Goal: Task Accomplishment & Management: Complete application form

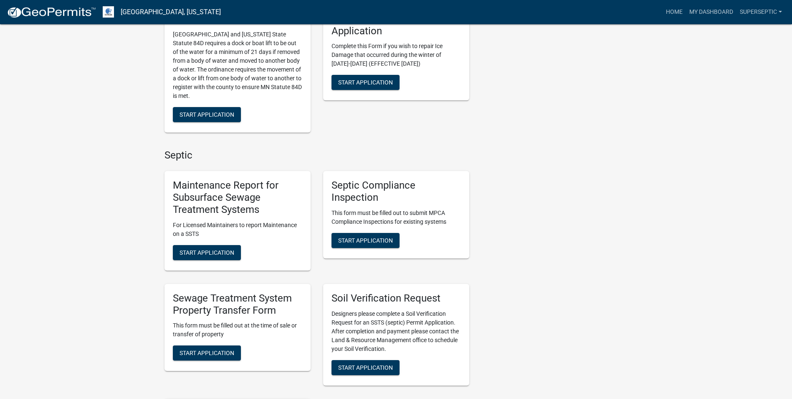
scroll to position [543, 0]
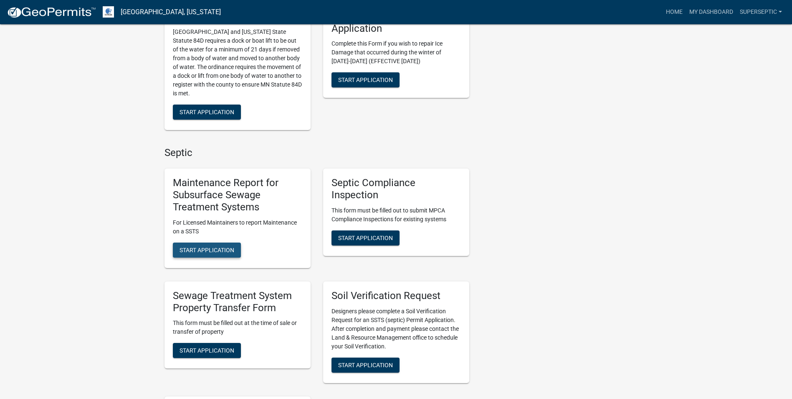
click at [225, 250] on span "Start Application" at bounding box center [207, 249] width 55 height 7
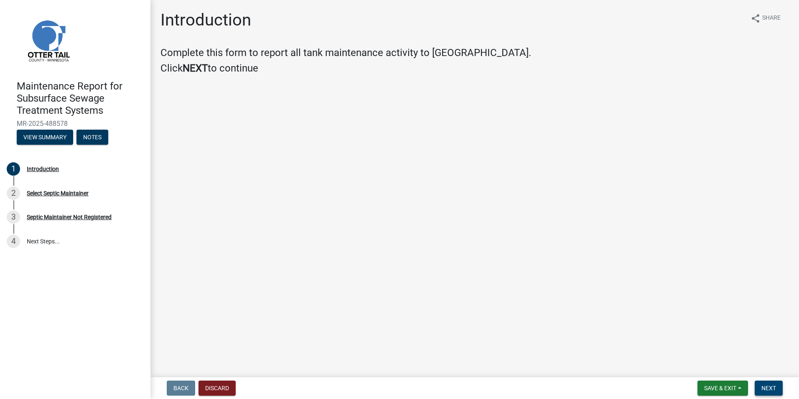
click at [764, 390] on span "Next" at bounding box center [768, 387] width 15 height 7
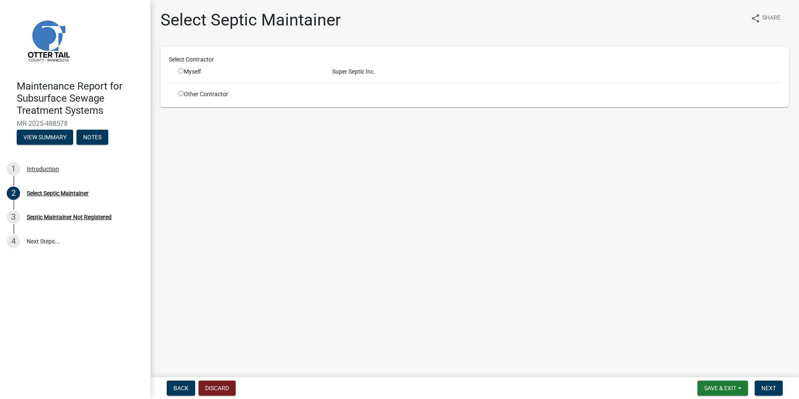
click at [184, 74] on div "Myself" at bounding box center [248, 71] width 141 height 9
click at [182, 73] on div "Myself" at bounding box center [248, 71] width 141 height 9
click at [183, 72] on input "radio" at bounding box center [180, 70] width 5 height 5
radio input "true"
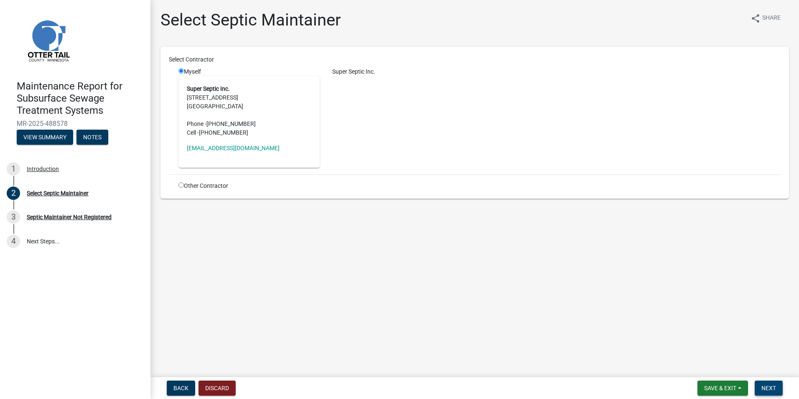
click at [773, 384] on span "Next" at bounding box center [768, 387] width 15 height 7
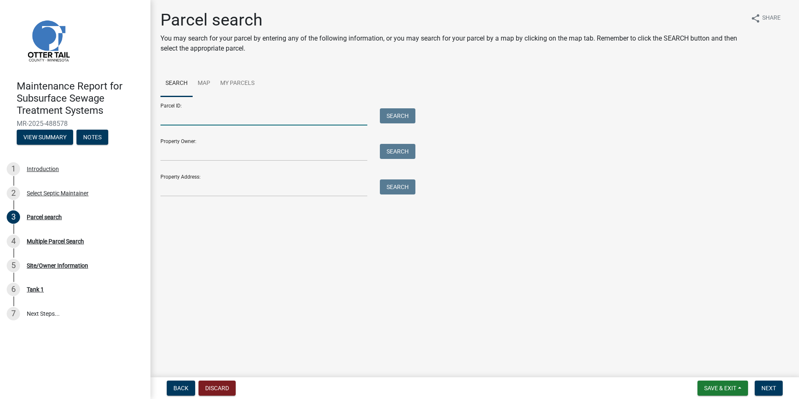
click at [230, 123] on input "Parcel ID:" at bounding box center [263, 116] width 207 height 17
paste input "55000990748000"
type input "55000990748000"
click at [395, 115] on button "Search" at bounding box center [398, 115] width 36 height 15
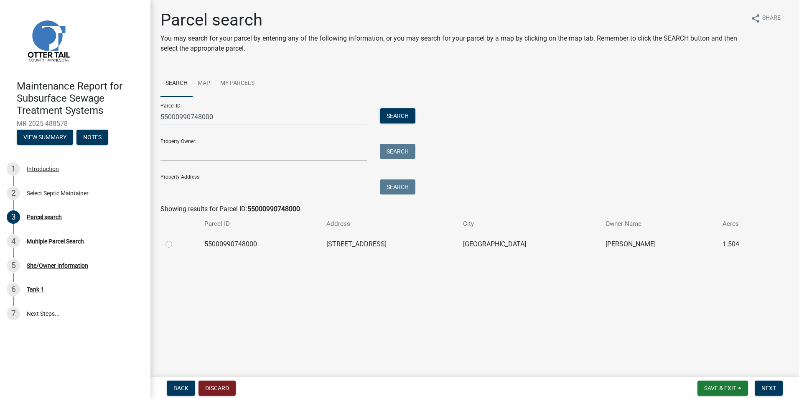
click at [169, 247] on div at bounding box center [179, 244] width 29 height 10
click at [175, 239] on label at bounding box center [175, 239] width 0 height 0
click at [175, 241] on input "radio" at bounding box center [177, 241] width 5 height 5
radio input "true"
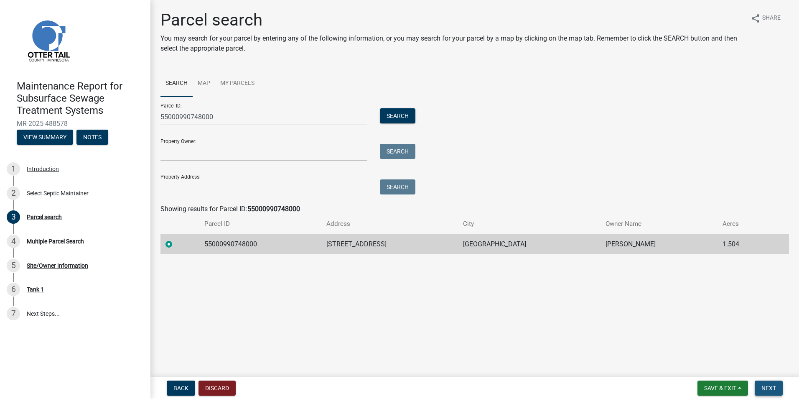
click at [774, 389] on span "Next" at bounding box center [768, 387] width 15 height 7
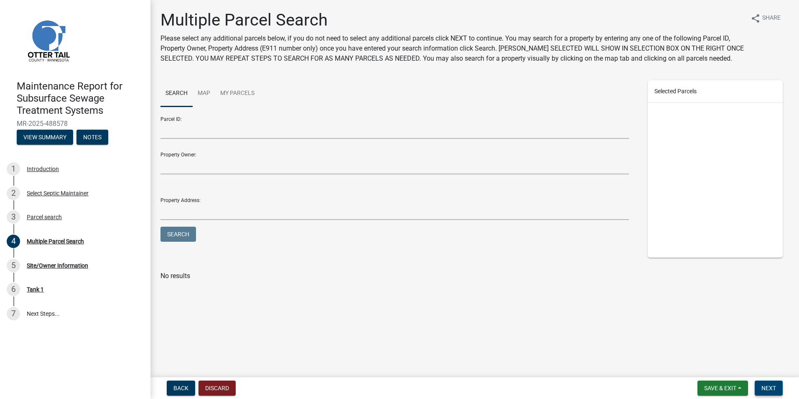
click at [761, 389] on button "Next" at bounding box center [768, 387] width 28 height 15
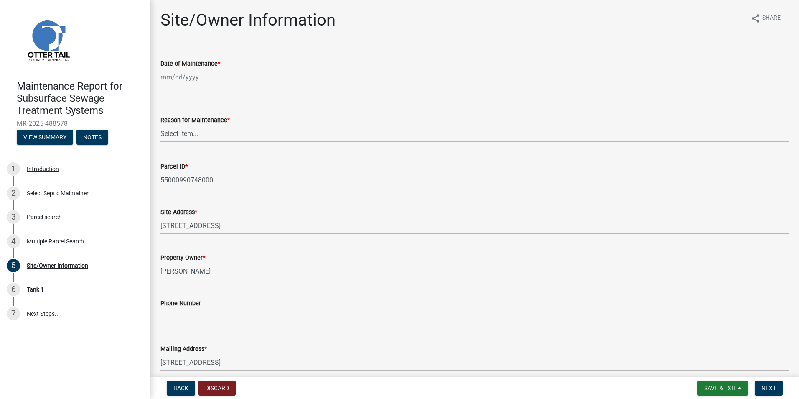
select select "10"
select select "2025"
click at [206, 81] on div "[PERSON_NAME] Feb Mar Apr [PERSON_NAME][DATE] Oct Nov [DATE] 1526 1527 1528 152…" at bounding box center [198, 77] width 76 height 17
click at [196, 119] on div "1" at bounding box center [195, 121] width 13 height 13
type input "[DATE]"
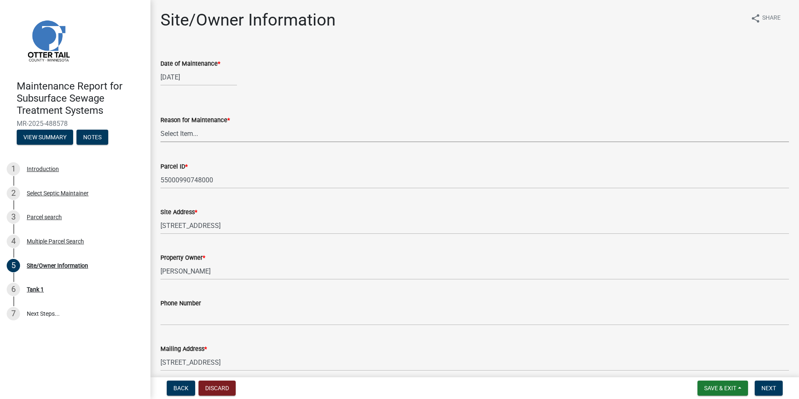
click at [204, 137] on select "Select Item... Called Routine Other" at bounding box center [474, 133] width 628 height 17
click at [160, 125] on select "Select Item... Called Routine Other" at bounding box center [474, 133] width 628 height 17
select select "3ac72b63-7b21-42e4-8192-806faae7a4f1"
click at [758, 386] on button "Next" at bounding box center [768, 387] width 28 height 15
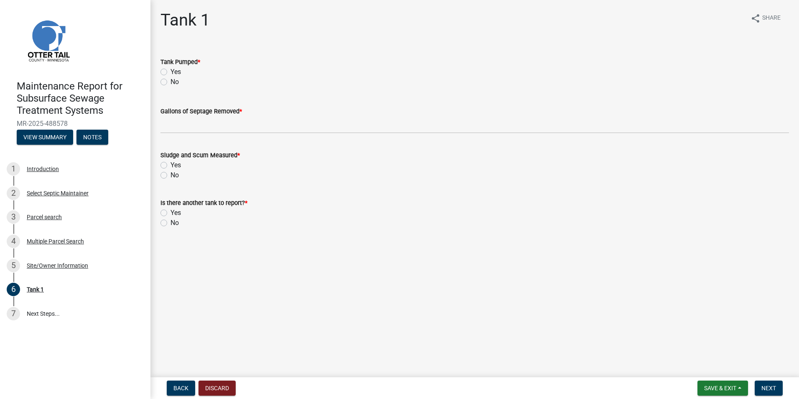
drag, startPoint x: 178, startPoint y: 68, endPoint x: 172, endPoint y: 82, distance: 15.4
click at [178, 69] on label "Yes" at bounding box center [175, 72] width 10 height 10
click at [176, 69] on input "Yes" at bounding box center [172, 69] width 5 height 5
radio input "true"
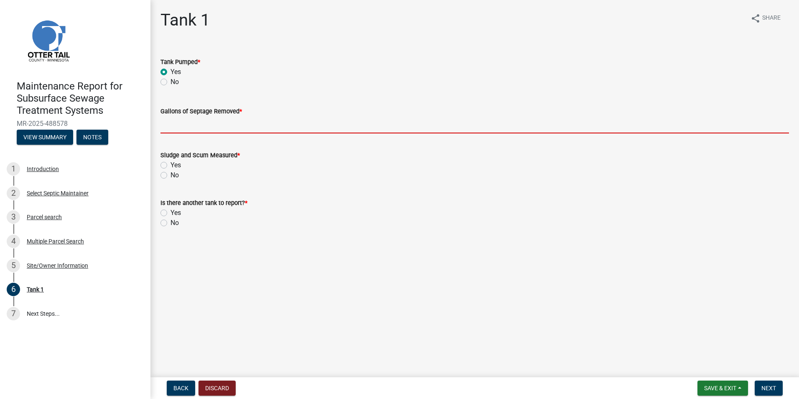
click at [181, 123] on input "Gallons of Septage Removed *" at bounding box center [474, 124] width 628 height 17
type input "2500"
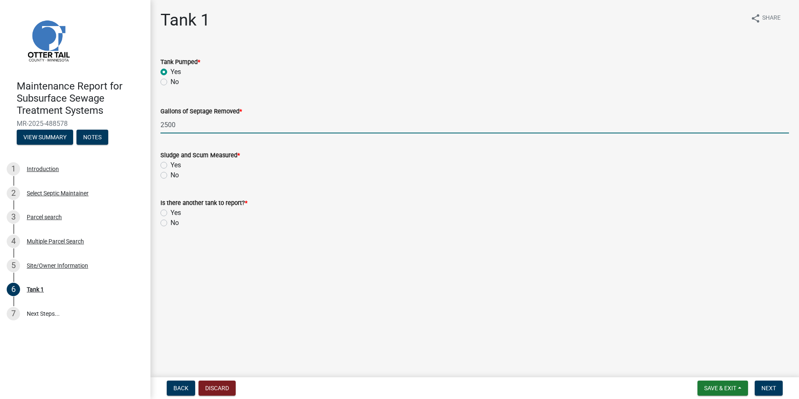
click at [176, 163] on label "Yes" at bounding box center [175, 165] width 10 height 10
click at [176, 163] on input "Yes" at bounding box center [172, 162] width 5 height 5
radio input "true"
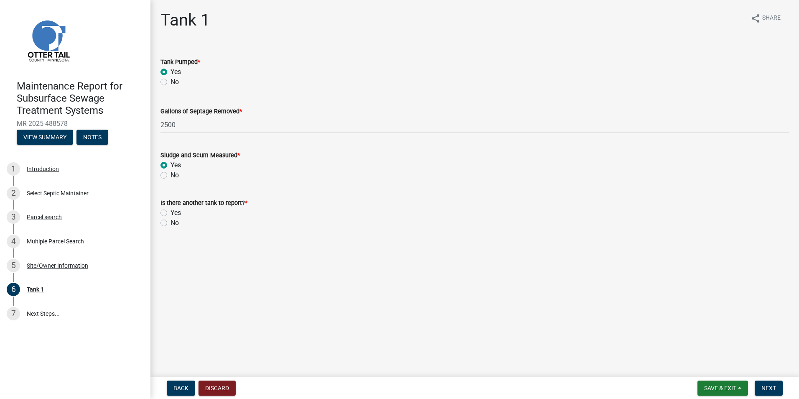
click at [173, 226] on label "No" at bounding box center [174, 223] width 8 height 10
click at [173, 223] on input "No" at bounding box center [172, 220] width 5 height 5
radio input "true"
click at [770, 386] on button "Next" at bounding box center [768, 387] width 28 height 15
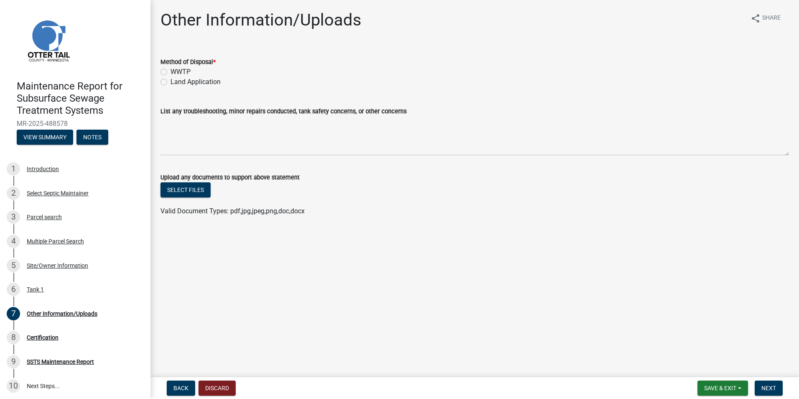
drag, startPoint x: 186, startPoint y: 83, endPoint x: 275, endPoint y: 128, distance: 99.4
click at [189, 81] on label "Land Application" at bounding box center [195, 82] width 50 height 10
click at [176, 81] on input "Land Application" at bounding box center [172, 79] width 5 height 5
radio input "true"
click at [778, 385] on button "Next" at bounding box center [768, 387] width 28 height 15
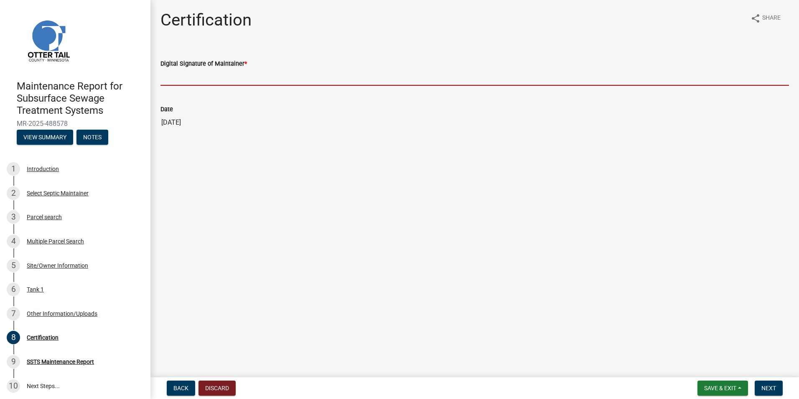
click at [194, 82] on input "Digital Signature of Maintainer *" at bounding box center [474, 77] width 628 height 17
type input "[PERSON_NAME]"
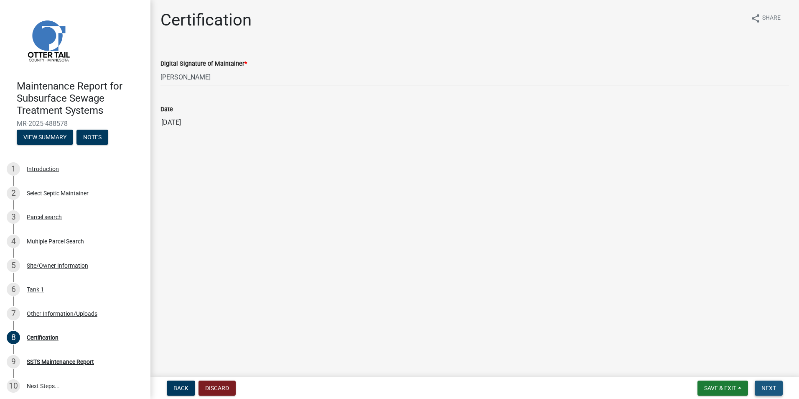
click at [769, 389] on span "Next" at bounding box center [768, 387] width 15 height 7
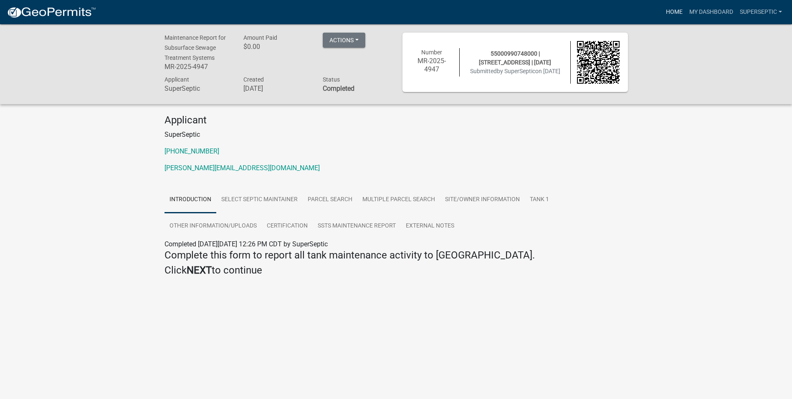
click at [676, 11] on link "Home" at bounding box center [674, 12] width 23 height 16
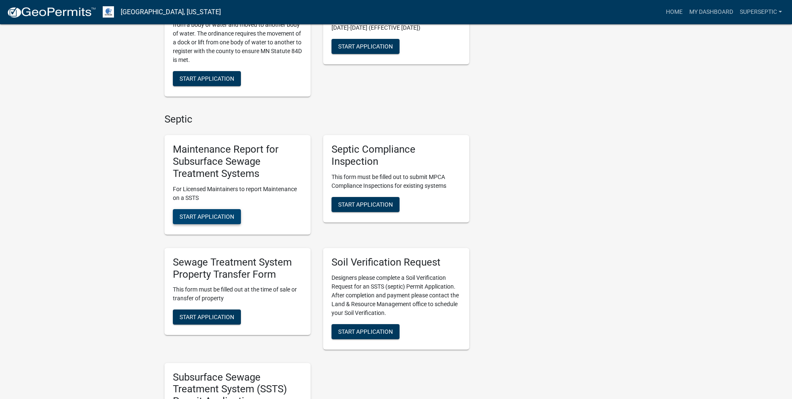
scroll to position [585, 0]
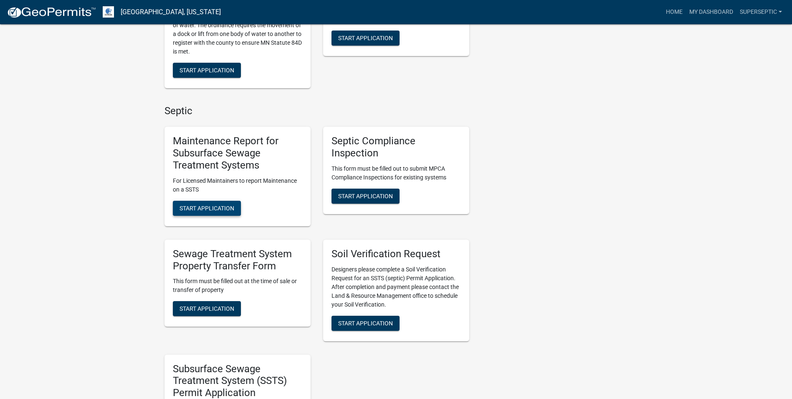
click at [238, 206] on button "Start Application" at bounding box center [207, 208] width 68 height 15
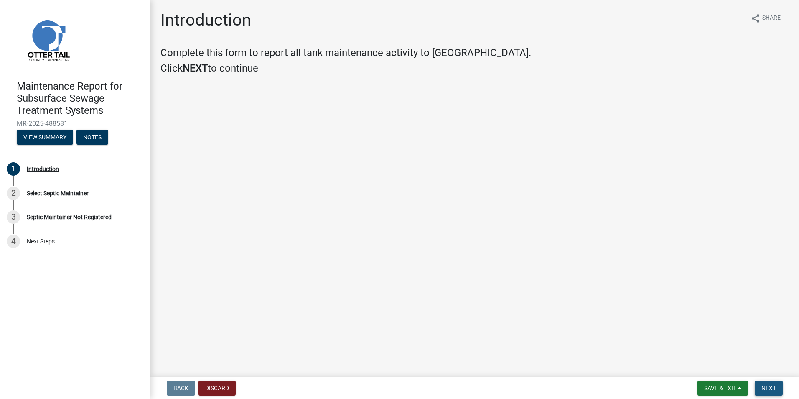
drag, startPoint x: 763, startPoint y: 383, endPoint x: 760, endPoint y: 378, distance: 5.8
click at [762, 383] on button "Next" at bounding box center [768, 387] width 28 height 15
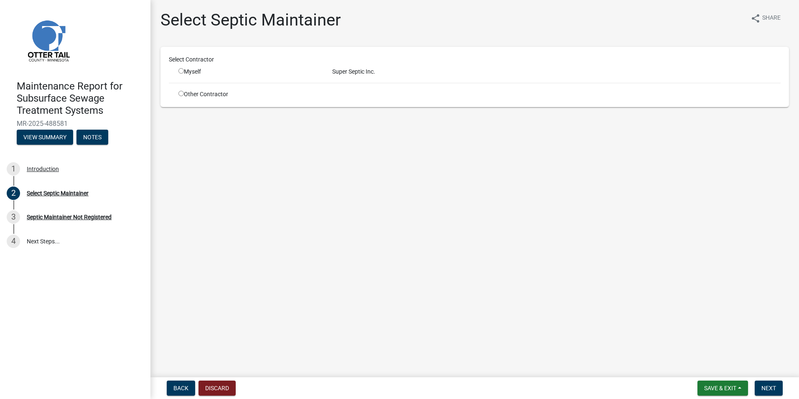
click at [184, 73] on div "Myself" at bounding box center [248, 71] width 141 height 9
click at [182, 69] on input "radio" at bounding box center [180, 70] width 5 height 5
radio input "true"
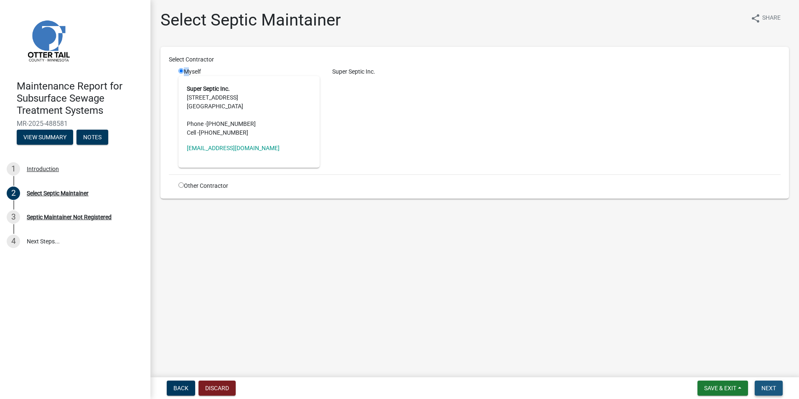
click at [768, 387] on span "Next" at bounding box center [768, 387] width 15 height 7
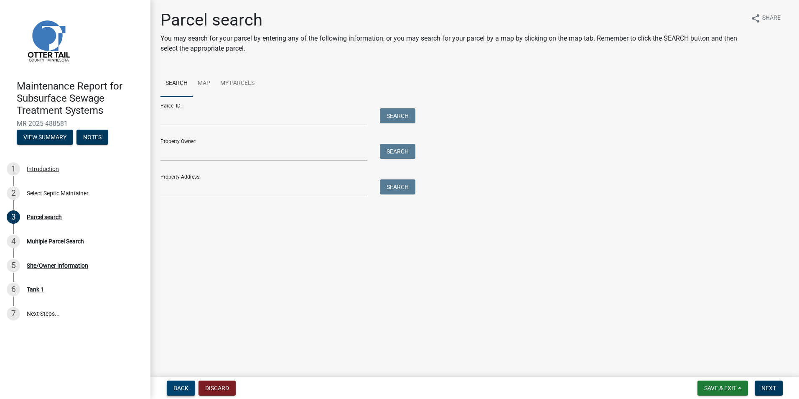
click at [179, 393] on button "Back" at bounding box center [181, 387] width 28 height 15
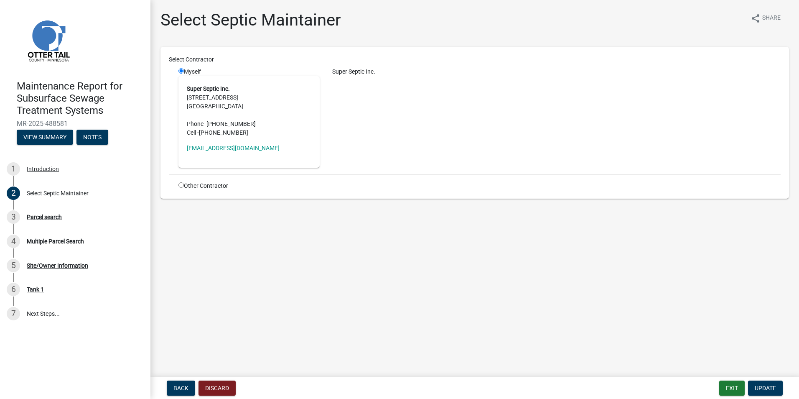
click at [316, 104] on div "Super Septic Inc. [STREET_ADDRESS] Phone - [PHONE_NUMBER] Cell - [PHONE_NUMBER]…" at bounding box center [248, 121] width 141 height 91
click at [300, 87] on address "Super Septic Inc. [STREET_ADDRESS] Phone - [PHONE_NUMBER] Cell - [PHONE_NUMBER]" at bounding box center [249, 110] width 124 height 53
click at [770, 388] on span "Update" at bounding box center [764, 387] width 21 height 7
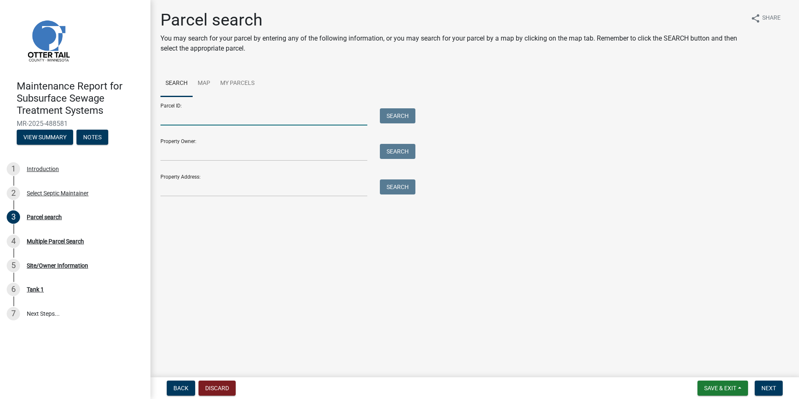
click at [293, 118] on input "Parcel ID:" at bounding box center [263, 116] width 207 height 17
paste input "55000300211002"
type input "55000300211002"
click at [405, 119] on button "Search" at bounding box center [398, 115] width 36 height 15
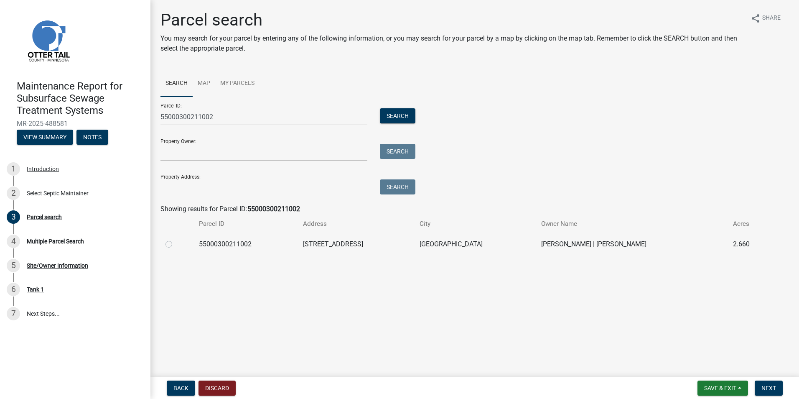
click at [173, 244] on div at bounding box center [176, 244] width 23 height 10
click at [175, 239] on label at bounding box center [175, 239] width 0 height 0
click at [175, 244] on input "radio" at bounding box center [177, 241] width 5 height 5
radio input "true"
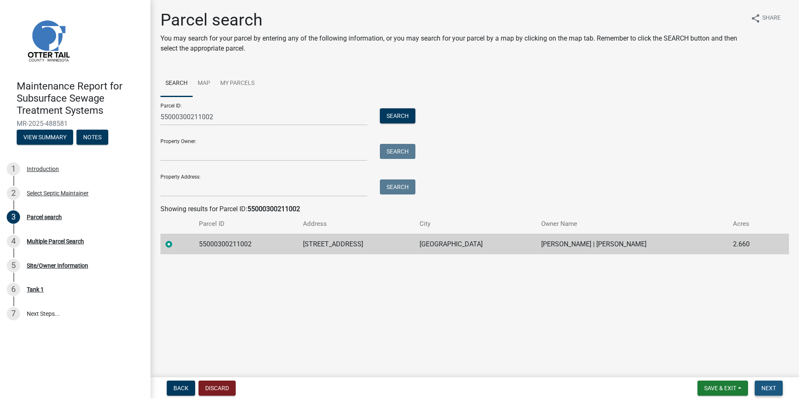
click at [764, 384] on span "Next" at bounding box center [768, 387] width 15 height 7
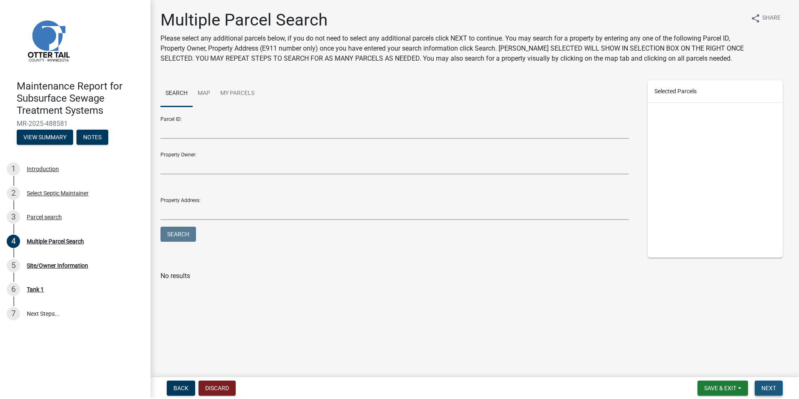
click at [766, 388] on span "Next" at bounding box center [768, 387] width 15 height 7
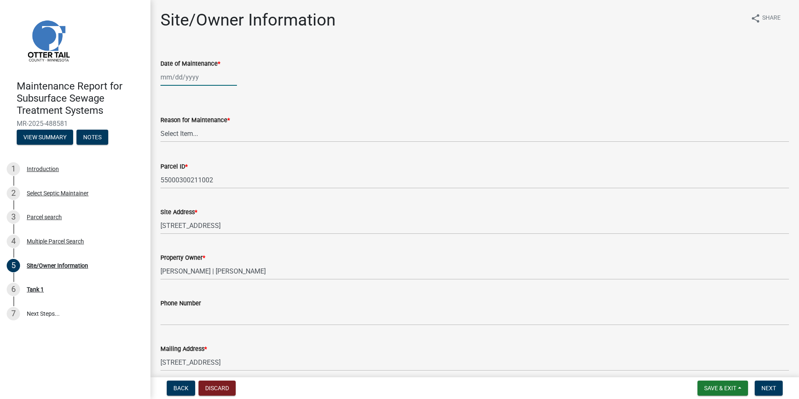
select select "10"
select select "2025"
click at [185, 80] on div "[PERSON_NAME] Feb Mar Apr [PERSON_NAME][DATE] Oct Nov [DATE] 1526 1527 1528 152…" at bounding box center [198, 77] width 76 height 17
click at [207, 120] on div "2" at bounding box center [208, 121] width 13 height 13
type input "[DATE]"
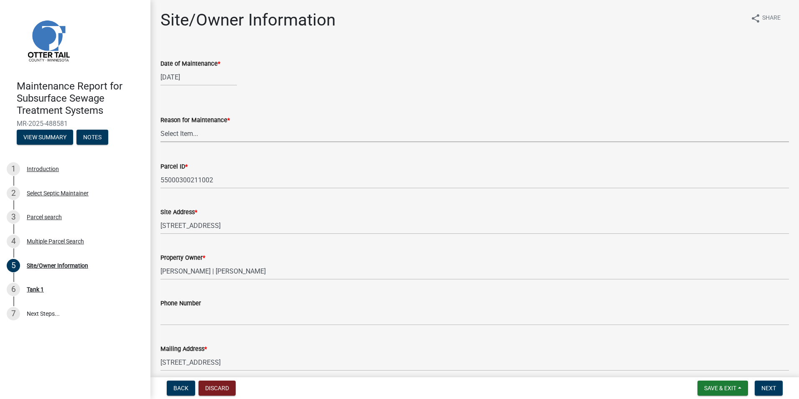
click at [191, 140] on select "Select Item... Called Routine Other" at bounding box center [474, 133] width 628 height 17
click at [160, 125] on select "Select Item... Called Routine Other" at bounding box center [474, 133] width 628 height 17
select select "3ac72b63-7b21-42e4-8192-806faae7a4f1"
click at [761, 387] on button "Next" at bounding box center [768, 387] width 28 height 15
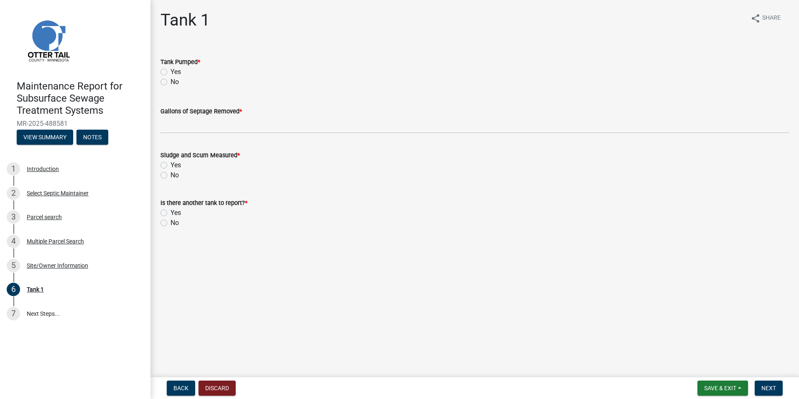
drag, startPoint x: 178, startPoint y: 72, endPoint x: 176, endPoint y: 94, distance: 22.2
click at [178, 73] on label "Yes" at bounding box center [175, 72] width 10 height 10
click at [176, 72] on input "Yes" at bounding box center [172, 69] width 5 height 5
radio input "true"
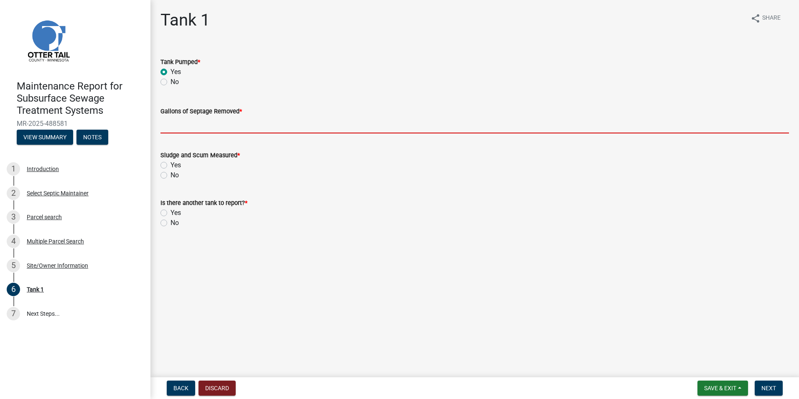
click at [184, 127] on input "Gallons of Septage Removed *" at bounding box center [474, 124] width 628 height 17
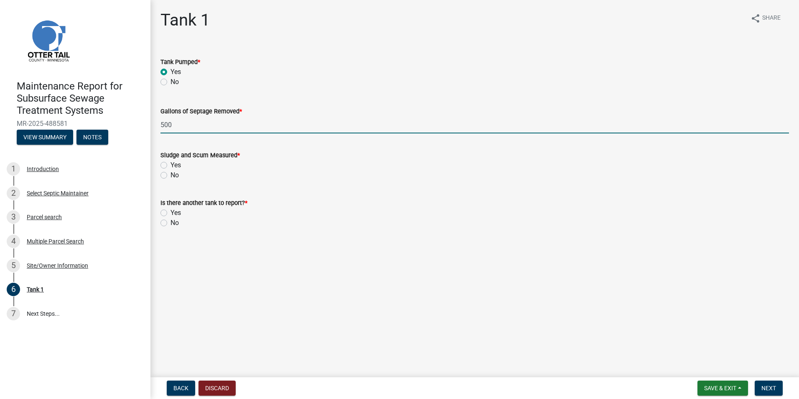
type input "500"
click at [170, 165] on label "Yes" at bounding box center [175, 165] width 10 height 10
click at [170, 165] on input "Yes" at bounding box center [172, 162] width 5 height 5
radio input "true"
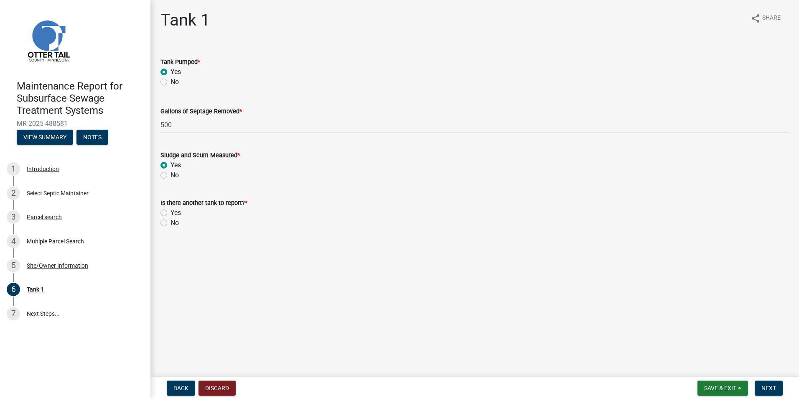
drag, startPoint x: 162, startPoint y: 225, endPoint x: 166, endPoint y: 222, distance: 4.5
click at [170, 225] on label "No" at bounding box center [174, 223] width 8 height 10
click at [170, 223] on input "No" at bounding box center [172, 220] width 5 height 5
radio input "true"
click at [777, 387] on button "Next" at bounding box center [768, 387] width 28 height 15
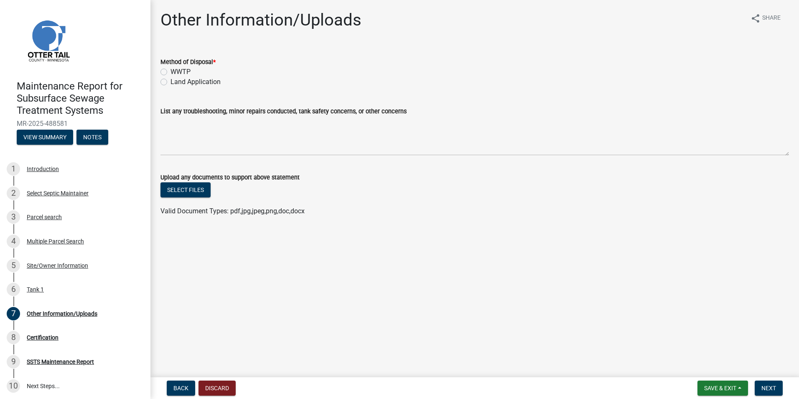
click at [179, 80] on label "Land Application" at bounding box center [195, 82] width 50 height 10
click at [176, 80] on input "Land Application" at bounding box center [172, 79] width 5 height 5
radio input "true"
click at [766, 381] on button "Next" at bounding box center [768, 387] width 28 height 15
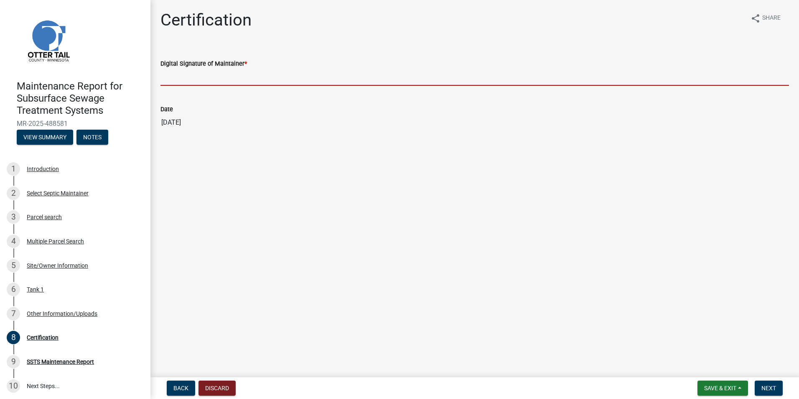
click at [202, 80] on input "Digital Signature of Maintainer *" at bounding box center [474, 77] width 628 height 17
type input "[PERSON_NAME]"
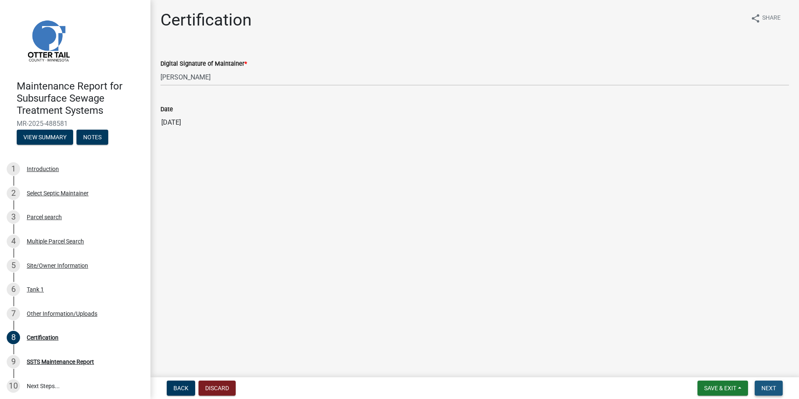
click at [771, 386] on span "Next" at bounding box center [768, 387] width 15 height 7
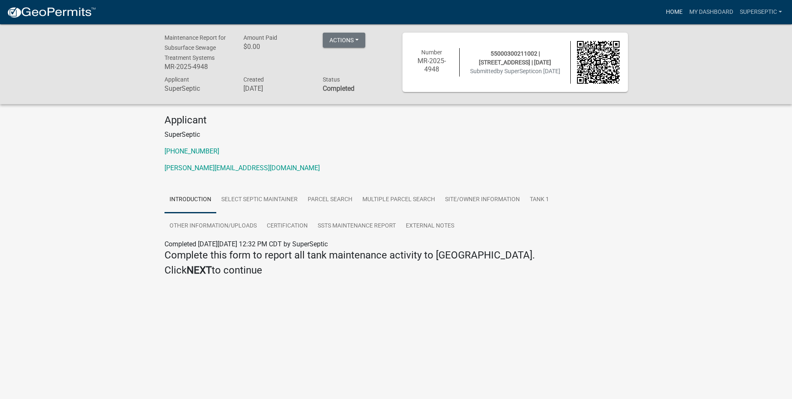
click at [681, 10] on link "Home" at bounding box center [674, 12] width 23 height 16
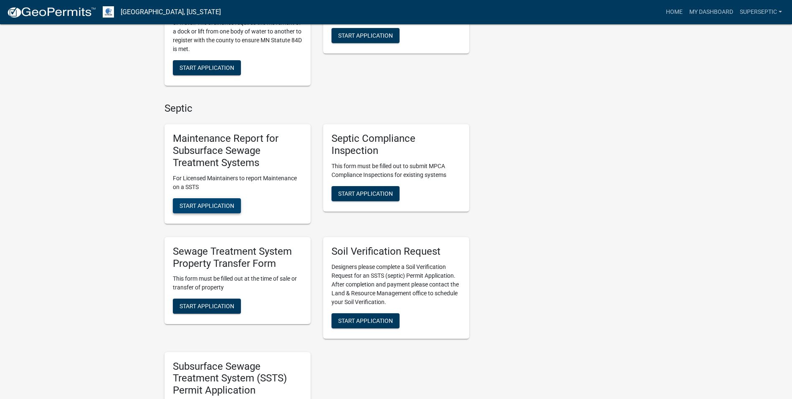
scroll to position [627, 0]
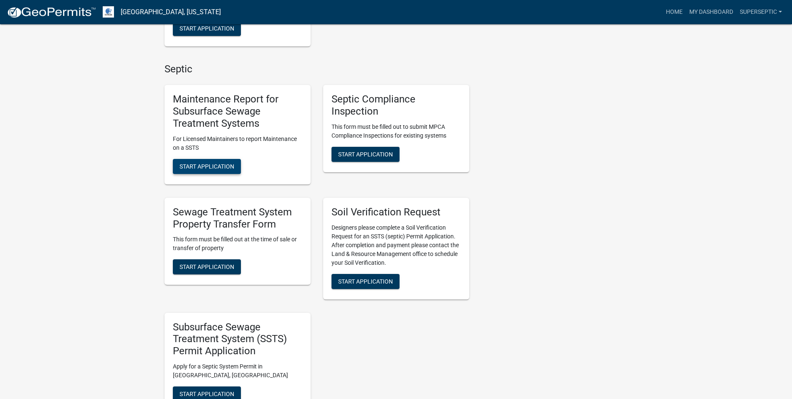
click at [232, 166] on span "Start Application" at bounding box center [207, 166] width 55 height 7
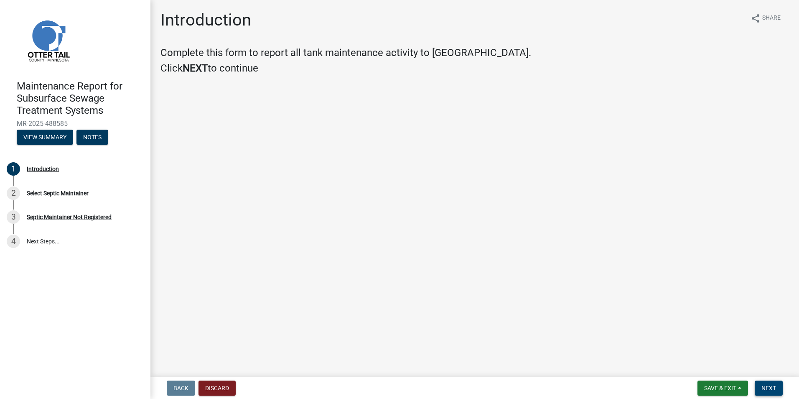
click at [777, 392] on button "Next" at bounding box center [768, 387] width 28 height 15
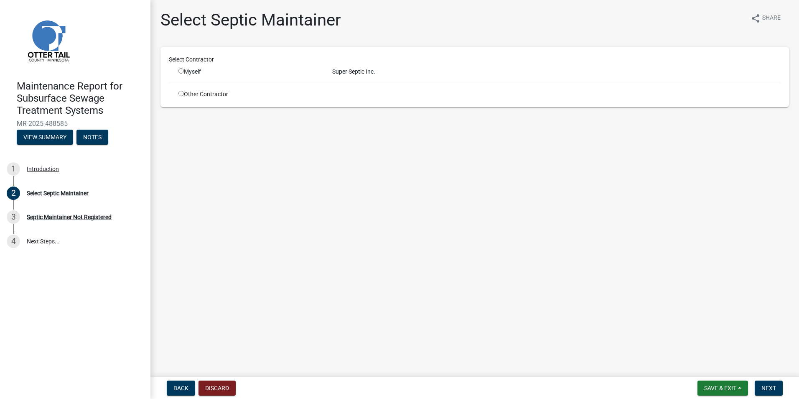
click at [196, 71] on div "Myself" at bounding box center [248, 71] width 141 height 9
drag, startPoint x: 180, startPoint y: 73, endPoint x: 184, endPoint y: 67, distance: 7.4
click at [184, 66] on div "Select Contractor Myself Super Septic Inc. Other Contractor" at bounding box center [475, 76] width 612 height 43
click at [179, 71] on input "radio" at bounding box center [180, 70] width 5 height 5
radio input "true"
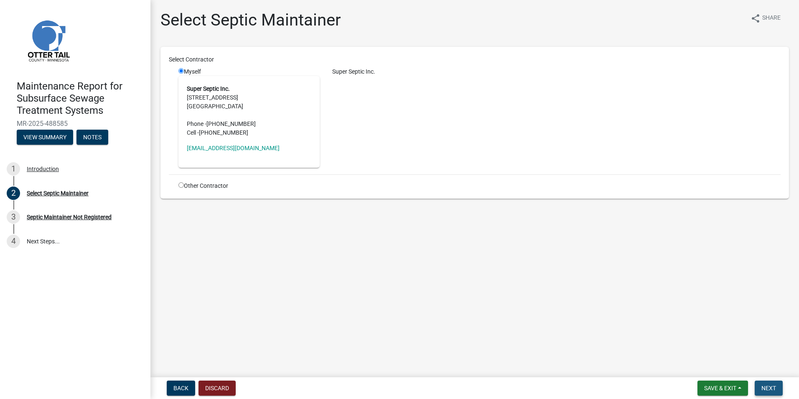
click at [776, 384] on button "Next" at bounding box center [768, 387] width 28 height 15
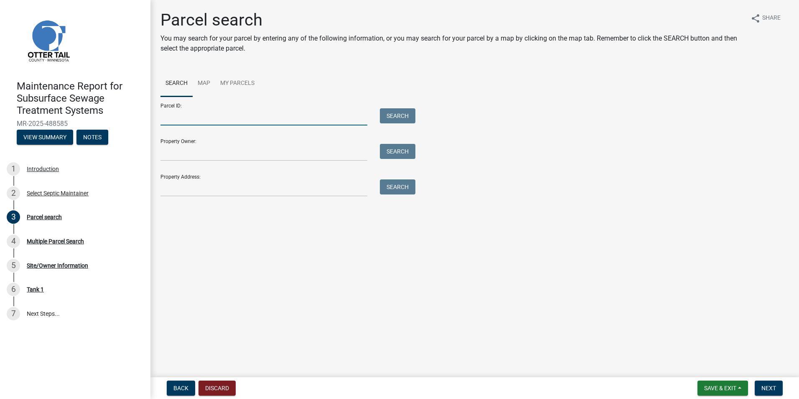
click at [189, 120] on input "Parcel ID:" at bounding box center [263, 116] width 207 height 17
paste input "37000990364000"
type input "37000990364000"
click at [412, 116] on button "Search" at bounding box center [398, 115] width 36 height 15
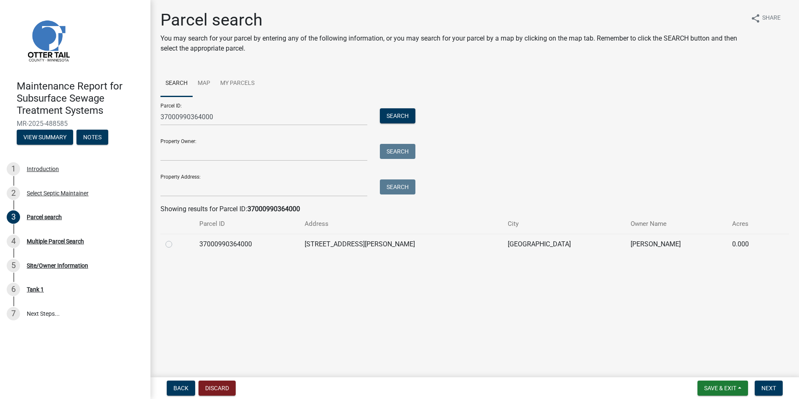
click at [175, 239] on label at bounding box center [175, 239] width 0 height 0
click at [175, 244] on input "radio" at bounding box center [177, 241] width 5 height 5
radio input "true"
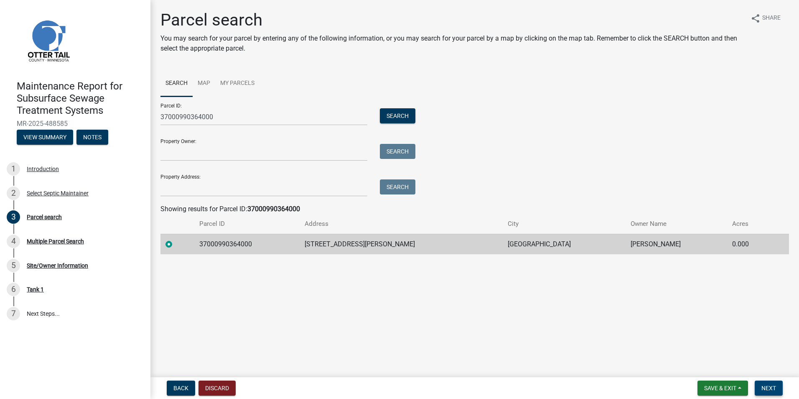
click at [766, 392] on button "Next" at bounding box center [768, 387] width 28 height 15
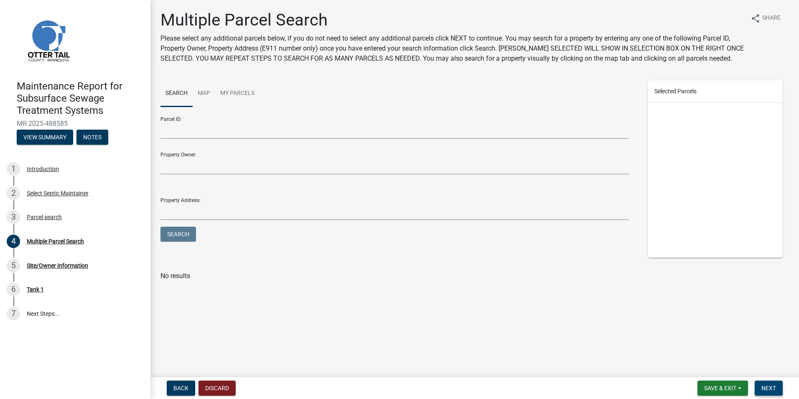
click at [768, 383] on button "Next" at bounding box center [768, 387] width 28 height 15
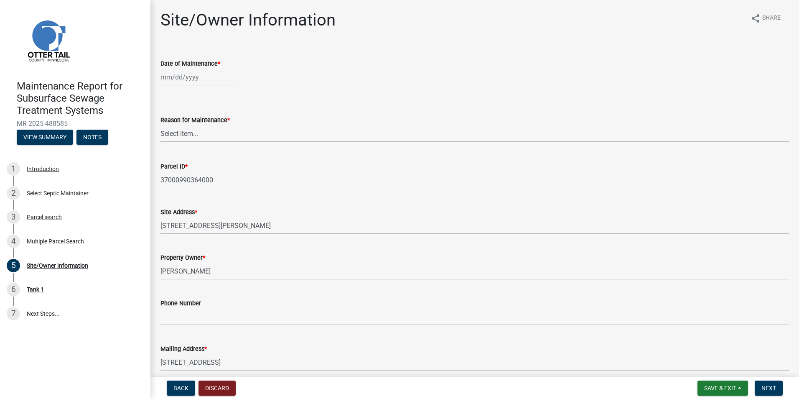
select select "10"
select select "2025"
click at [211, 79] on div "[PERSON_NAME] Feb Mar Apr [PERSON_NAME][DATE] Oct Nov [DATE] 1526 1527 1528 152…" at bounding box center [198, 77] width 76 height 17
click at [212, 121] on div "2" at bounding box center [208, 121] width 13 height 13
type input "[DATE]"
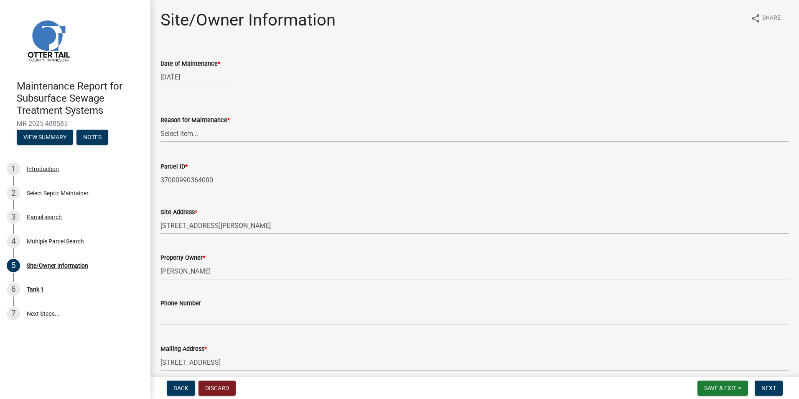
click at [186, 135] on select "Select Item... Called Routine Other" at bounding box center [474, 133] width 628 height 17
click at [160, 125] on select "Select Item... Called Routine Other" at bounding box center [474, 133] width 628 height 17
select select "3ac72b63-7b21-42e4-8192-806faae7a4f1"
click at [770, 386] on span "Next" at bounding box center [768, 387] width 15 height 7
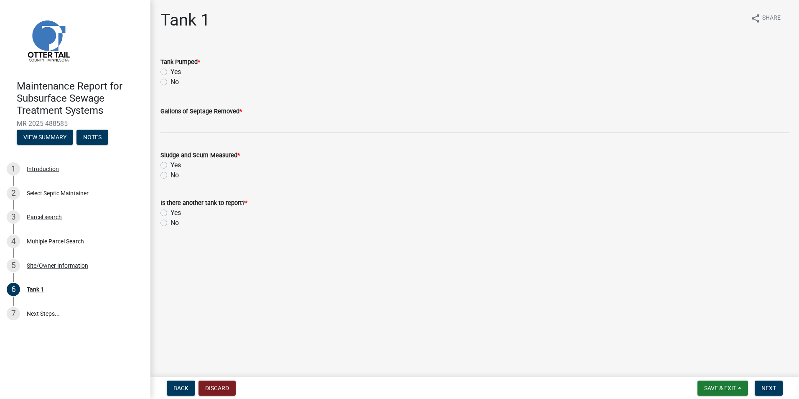
click at [167, 70] on div "Yes" at bounding box center [474, 72] width 628 height 10
click at [168, 72] on div "Yes" at bounding box center [474, 72] width 628 height 10
click at [170, 71] on label "Yes" at bounding box center [175, 72] width 10 height 10
click at [170, 71] on input "Yes" at bounding box center [172, 69] width 5 height 5
radio input "true"
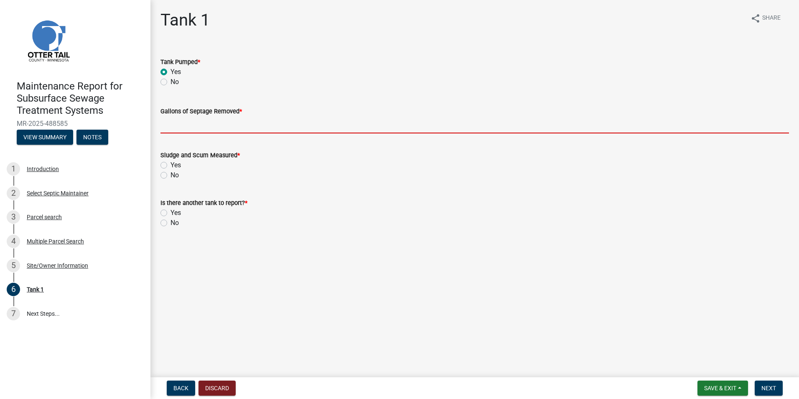
drag, startPoint x: 193, startPoint y: 124, endPoint x: 196, endPoint y: 128, distance: 4.5
click at [194, 127] on input "Gallons of Septage Removed *" at bounding box center [474, 124] width 628 height 17
type input "1000"
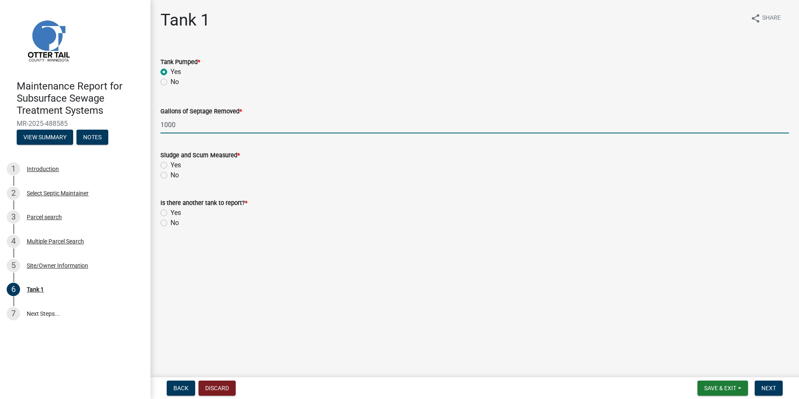
drag, startPoint x: 165, startPoint y: 164, endPoint x: 165, endPoint y: 175, distance: 11.3
click at [170, 164] on label "Yes" at bounding box center [175, 165] width 10 height 10
click at [170, 164] on input "Yes" at bounding box center [172, 162] width 5 height 5
radio input "true"
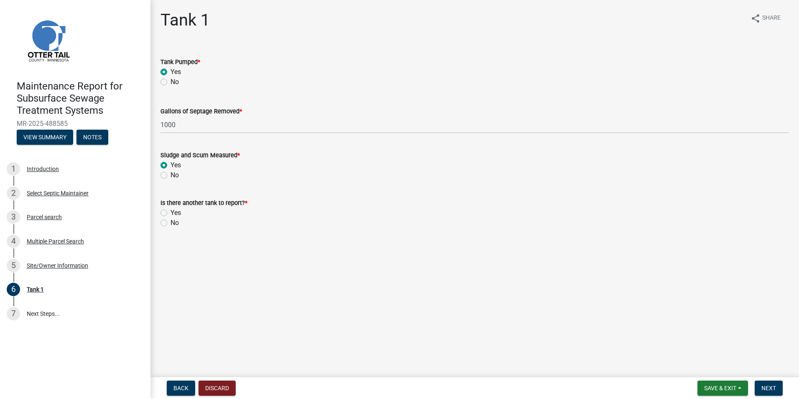
click at [170, 225] on label "No" at bounding box center [174, 223] width 8 height 10
click at [170, 223] on input "No" at bounding box center [172, 220] width 5 height 5
radio input "true"
click at [759, 388] on button "Next" at bounding box center [768, 387] width 28 height 15
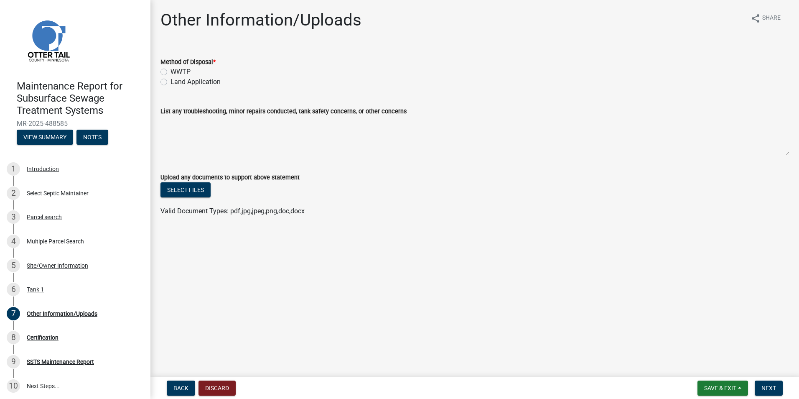
click at [184, 82] on label "Land Application" at bounding box center [195, 82] width 50 height 10
click at [176, 82] on input "Land Application" at bounding box center [172, 79] width 5 height 5
radio input "true"
click at [768, 382] on button "Next" at bounding box center [768, 387] width 28 height 15
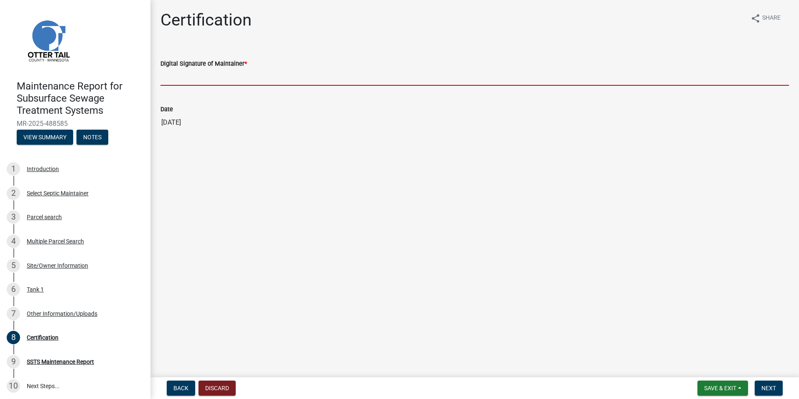
click at [185, 79] on input "Digital Signature of Maintainer *" at bounding box center [474, 77] width 628 height 17
type input "[PERSON_NAME]"
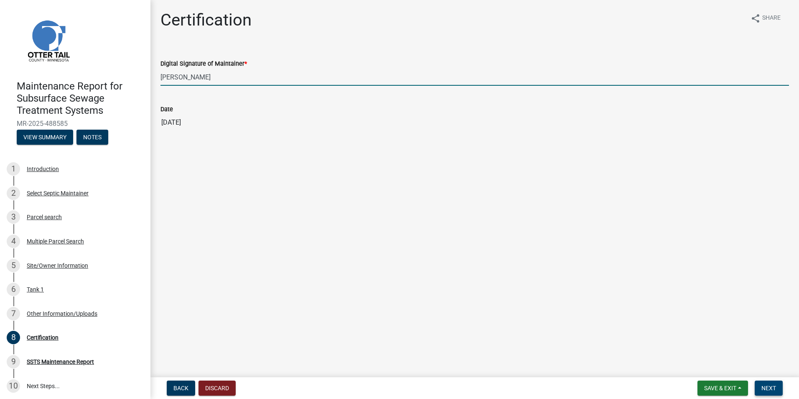
click at [760, 384] on button "Next" at bounding box center [768, 387] width 28 height 15
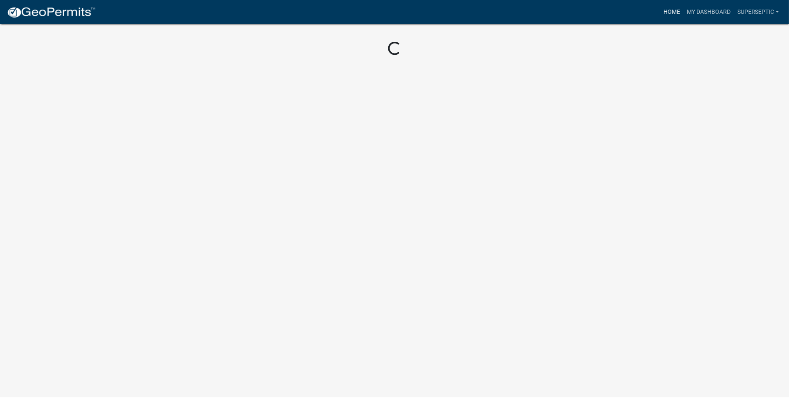
click at [682, 9] on link "Home" at bounding box center [674, 12] width 23 height 16
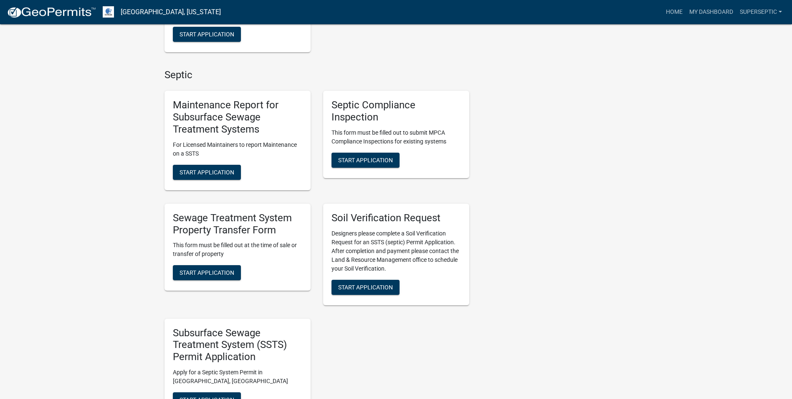
scroll to position [627, 0]
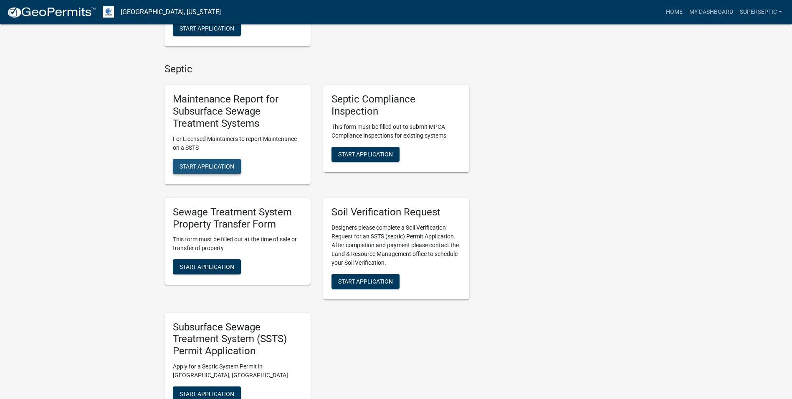
click at [206, 165] on span "Start Application" at bounding box center [207, 166] width 55 height 7
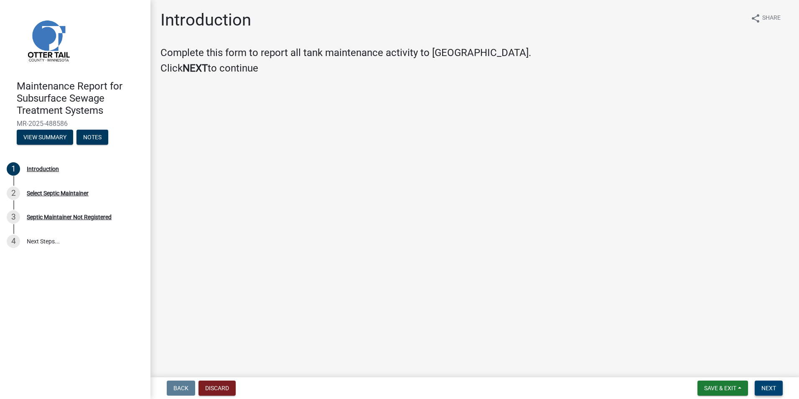
click at [772, 387] on span "Next" at bounding box center [768, 387] width 15 height 7
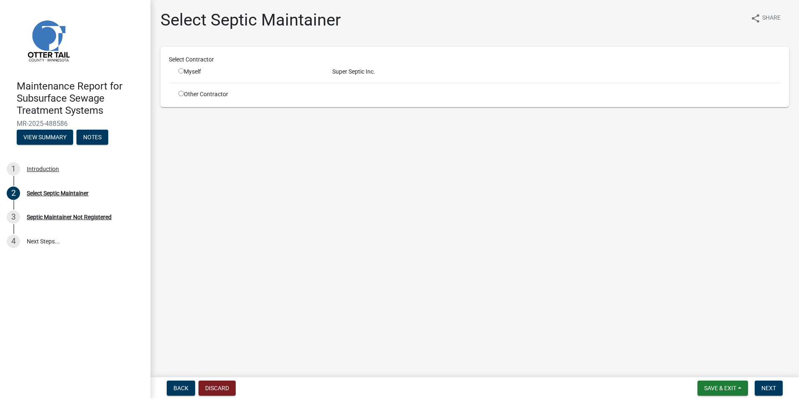
click at [181, 69] on input "radio" at bounding box center [180, 70] width 5 height 5
radio input "true"
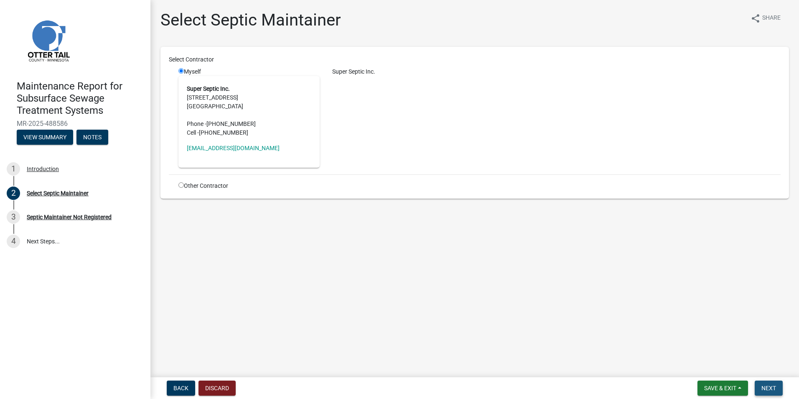
click at [775, 392] on button "Next" at bounding box center [768, 387] width 28 height 15
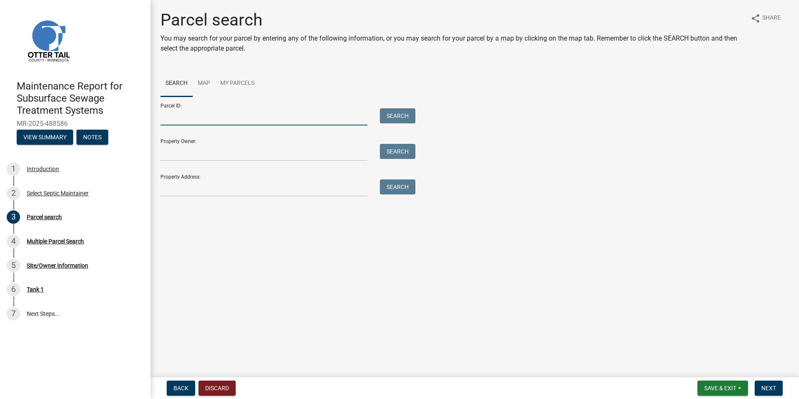
click at [241, 116] on input "Parcel ID:" at bounding box center [263, 116] width 207 height 17
paste input "37000991027000"
type input "37000991027000"
click at [393, 109] on button "Search" at bounding box center [398, 115] width 36 height 15
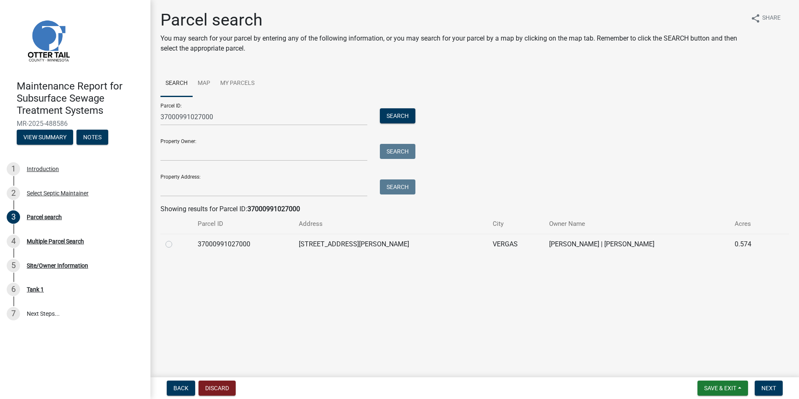
click at [175, 239] on label at bounding box center [175, 239] width 0 height 0
click at [175, 244] on input "radio" at bounding box center [177, 241] width 5 height 5
radio input "true"
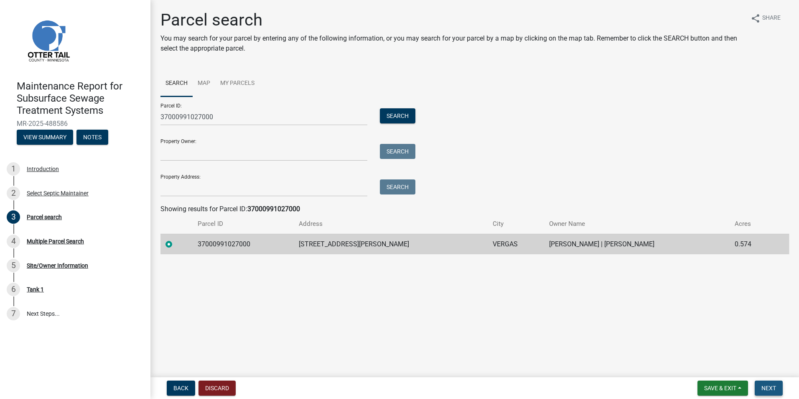
click at [768, 384] on button "Next" at bounding box center [768, 387] width 28 height 15
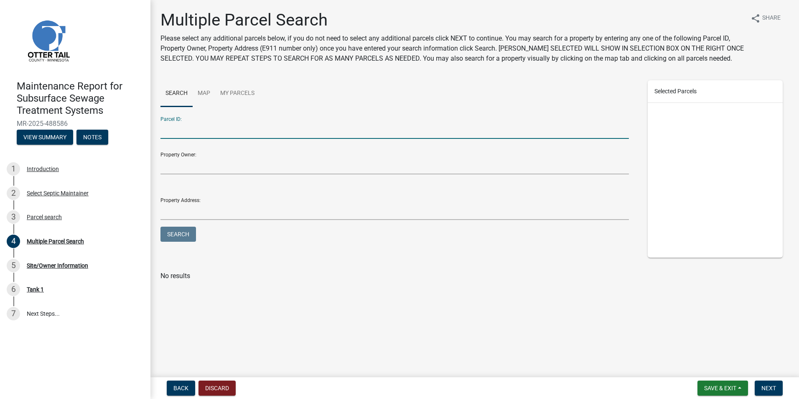
click at [203, 134] on input "Parcel ID:" at bounding box center [394, 130] width 468 height 17
click at [187, 387] on span "Back" at bounding box center [180, 387] width 15 height 7
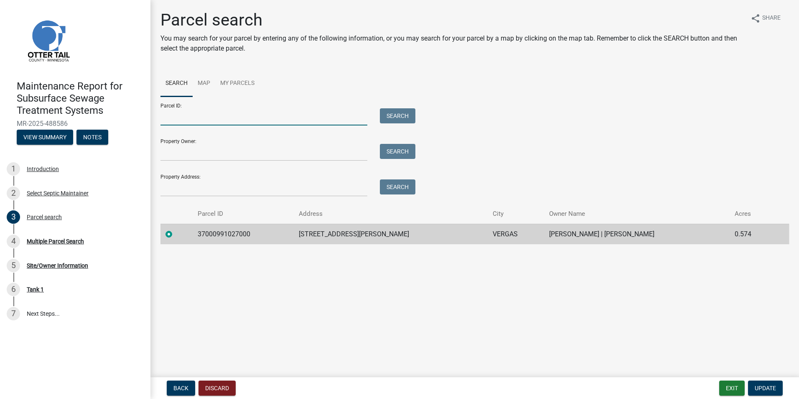
click at [199, 119] on input "Parcel ID:" at bounding box center [263, 116] width 207 height 17
paste input "37000991026000"
type input "37000991026000"
click at [396, 114] on button "Search" at bounding box center [398, 115] width 36 height 15
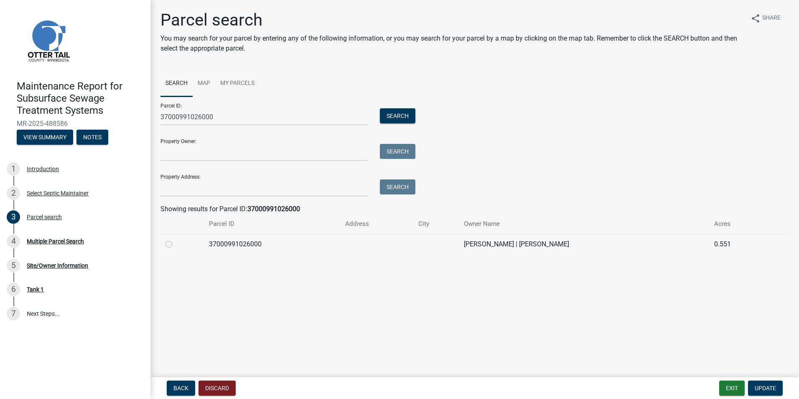
click at [175, 239] on label at bounding box center [175, 239] width 0 height 0
click at [175, 244] on input "radio" at bounding box center [177, 241] width 5 height 5
radio input "true"
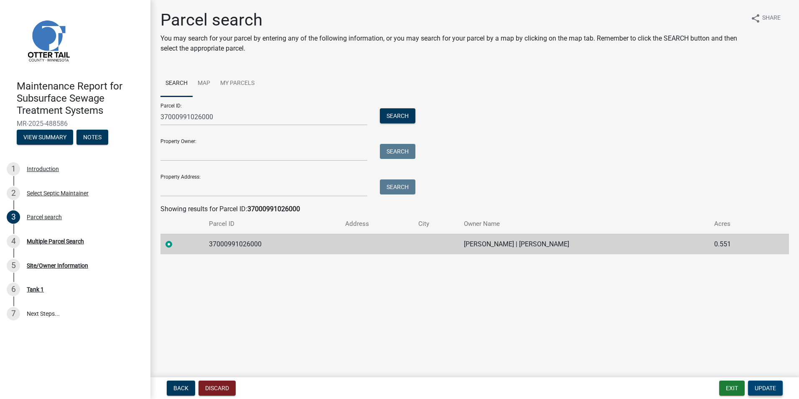
click at [762, 387] on span "Update" at bounding box center [764, 387] width 21 height 7
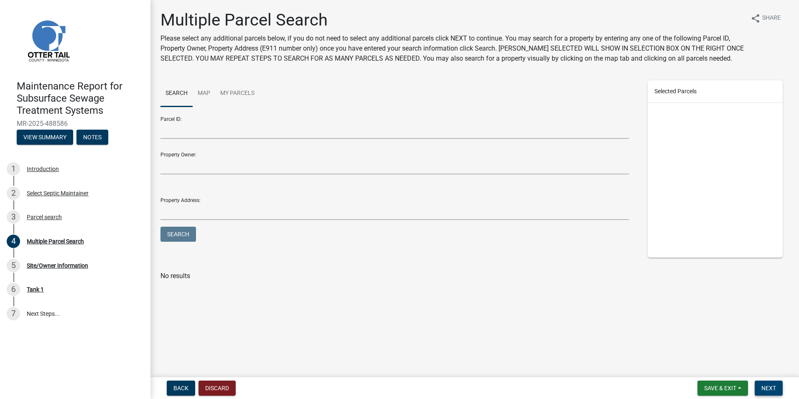
click at [766, 388] on span "Next" at bounding box center [768, 387] width 15 height 7
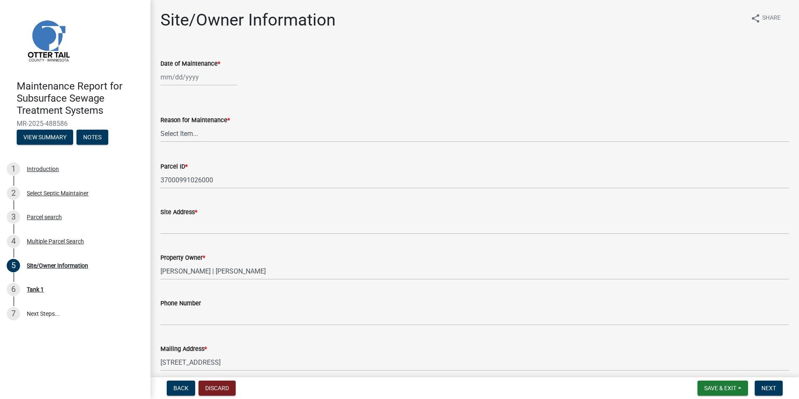
select select "10"
select select "2025"
click at [198, 81] on div "[PERSON_NAME] Feb Mar Apr [PERSON_NAME][DATE] Oct Nov [DATE] 1526 1527 1528 152…" at bounding box center [198, 77] width 76 height 17
click at [211, 119] on div "2" at bounding box center [208, 121] width 13 height 13
type input "[DATE]"
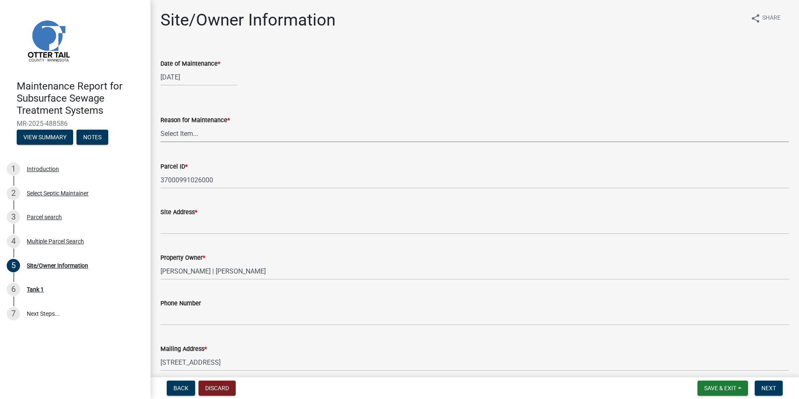
drag, startPoint x: 199, startPoint y: 133, endPoint x: 196, endPoint y: 139, distance: 6.5
click at [198, 134] on select "Select Item... Called Routine Other" at bounding box center [474, 133] width 628 height 17
click at [160, 125] on select "Select Item... Called Routine Other" at bounding box center [474, 133] width 628 height 17
select select "3ac72b63-7b21-42e4-8192-806faae7a4f1"
click at [776, 388] on span "Next" at bounding box center [768, 387] width 15 height 7
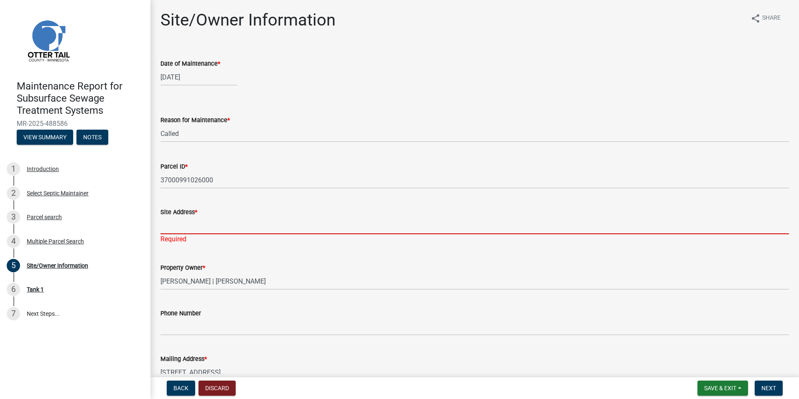
click at [170, 226] on input "Site Address *" at bounding box center [474, 225] width 628 height 17
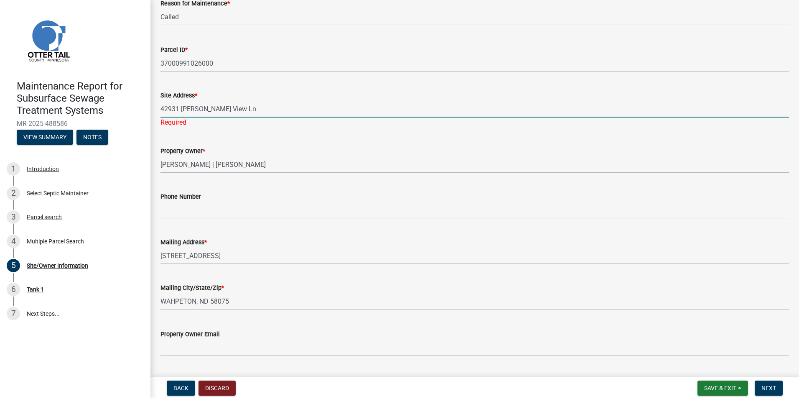
scroll to position [125, 0]
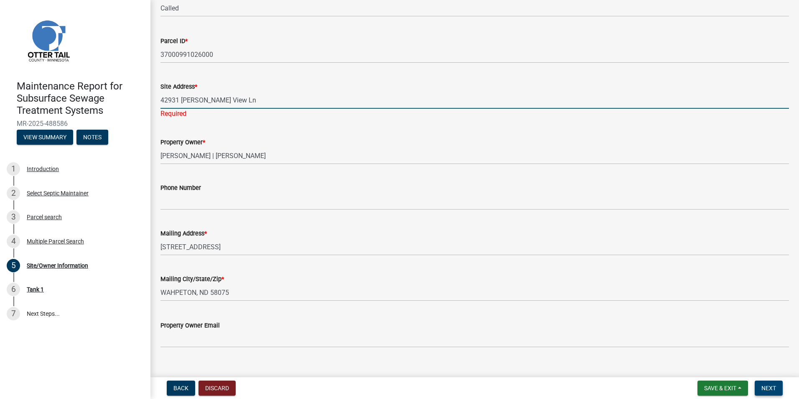
type input "42931 [PERSON_NAME] View Ln"
click at [772, 389] on span "Next" at bounding box center [768, 387] width 15 height 7
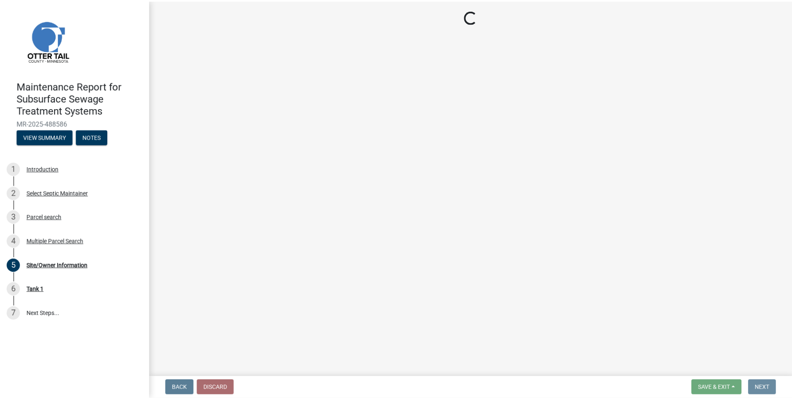
scroll to position [0, 0]
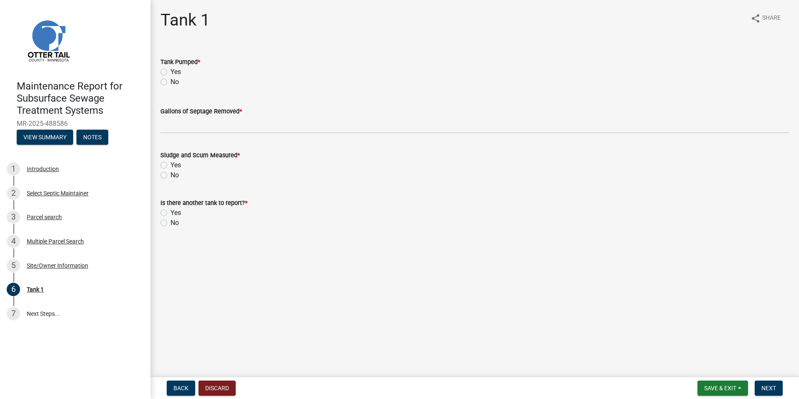
click at [170, 71] on label "Yes" at bounding box center [175, 72] width 10 height 10
click at [170, 71] on input "Yes" at bounding box center [172, 69] width 5 height 5
radio input "true"
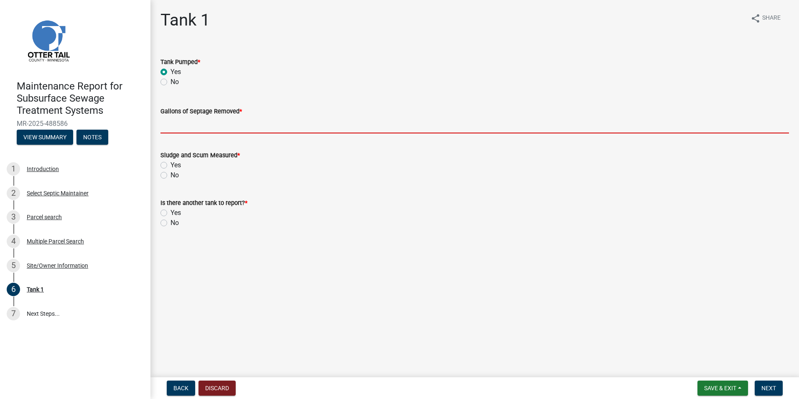
click at [179, 128] on input "Gallons of Septage Removed *" at bounding box center [474, 124] width 628 height 17
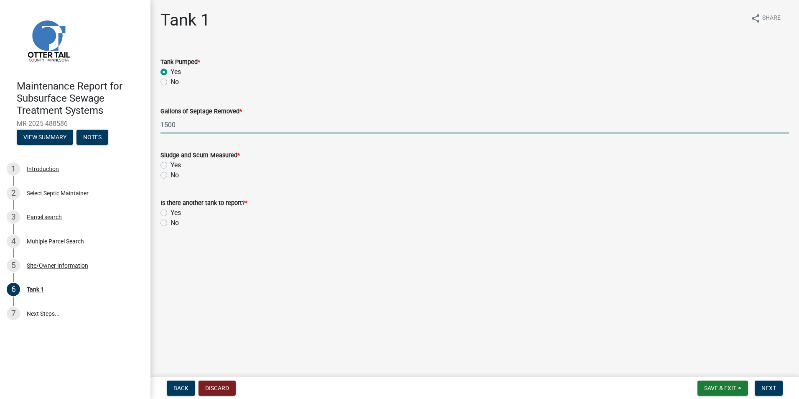
type input "1500"
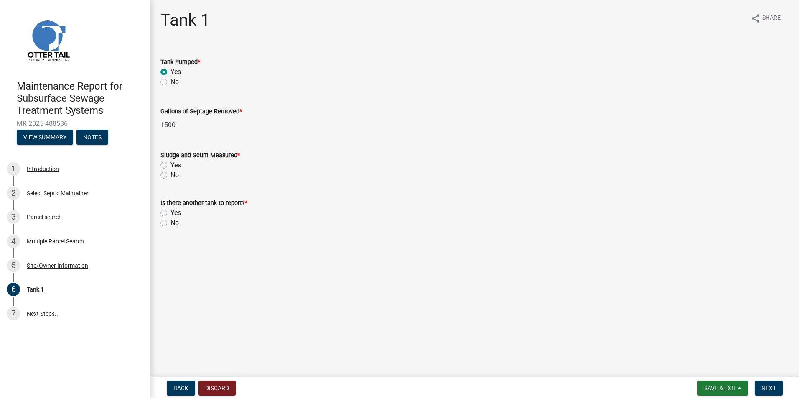
click at [170, 164] on label "Yes" at bounding box center [175, 165] width 10 height 10
click at [170, 164] on input "Yes" at bounding box center [172, 162] width 5 height 5
radio input "true"
click at [170, 224] on label "No" at bounding box center [174, 223] width 8 height 10
click at [170, 223] on input "No" at bounding box center [172, 220] width 5 height 5
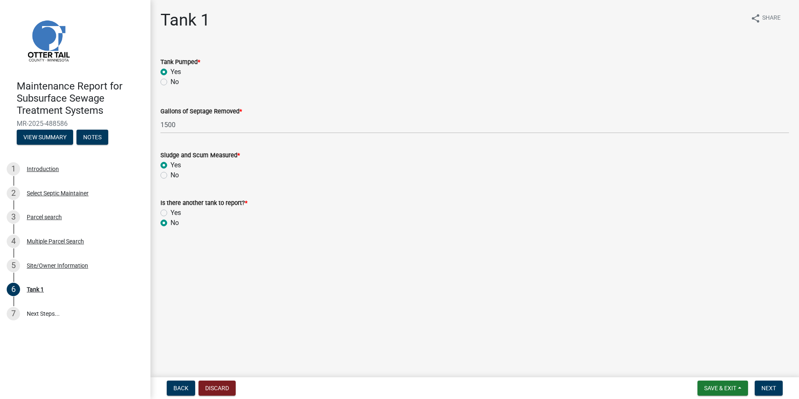
radio input "true"
click at [769, 383] on button "Next" at bounding box center [768, 387] width 28 height 15
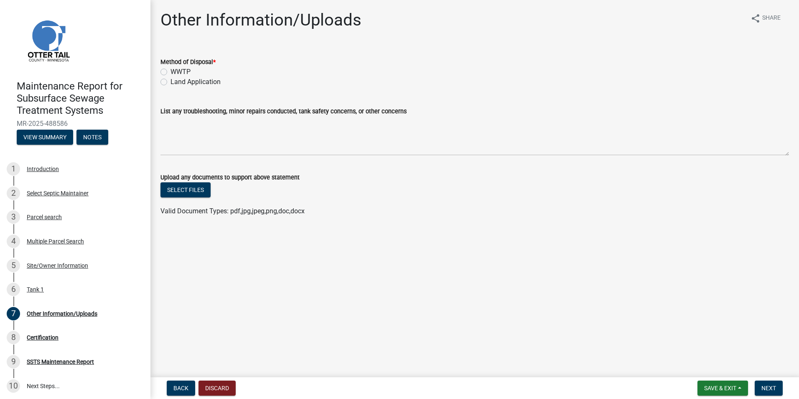
click at [190, 82] on label "Land Application" at bounding box center [195, 82] width 50 height 10
click at [176, 82] on input "Land Application" at bounding box center [172, 79] width 5 height 5
radio input "true"
click at [765, 381] on button "Next" at bounding box center [768, 387] width 28 height 15
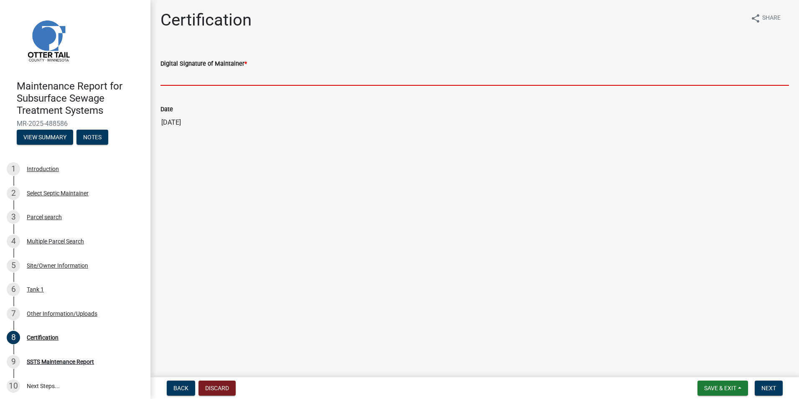
click at [234, 83] on input "Digital Signature of Maintainer *" at bounding box center [474, 77] width 628 height 17
type input "[PERSON_NAME]"
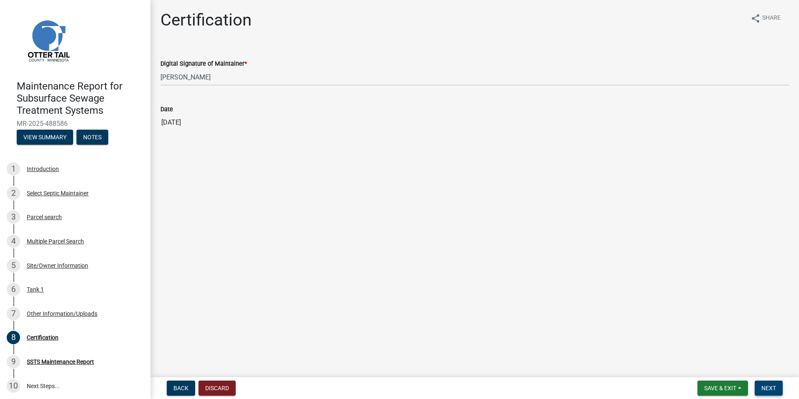
drag, startPoint x: 757, startPoint y: 397, endPoint x: 766, endPoint y: 387, distance: 13.3
click at [757, 397] on nav "Back Discard Save & Exit Save Save & Exit Next" at bounding box center [474, 388] width 648 height 22
click at [770, 385] on span "Next" at bounding box center [768, 387] width 15 height 7
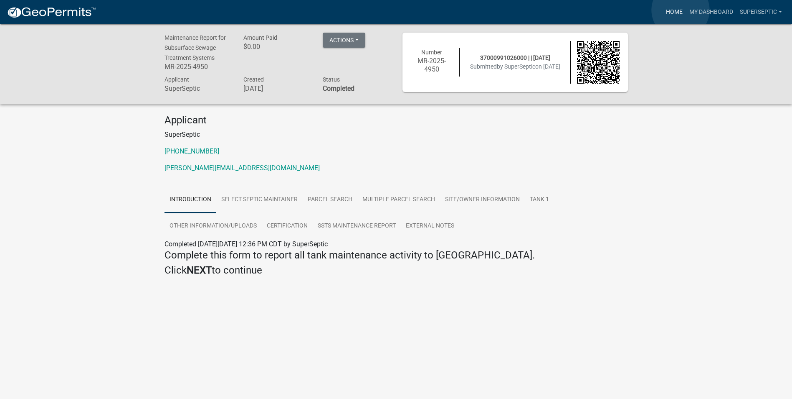
click at [681, 10] on link "Home" at bounding box center [674, 12] width 23 height 16
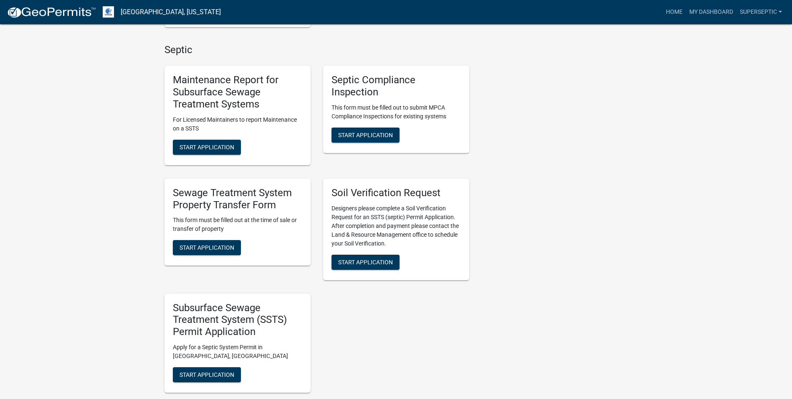
scroll to position [668, 0]
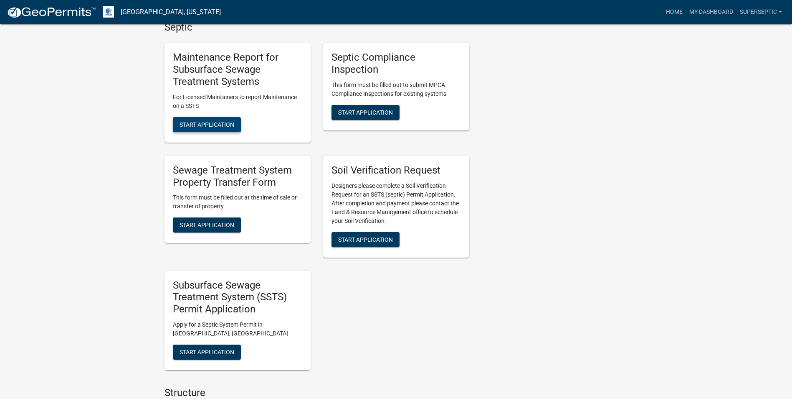
click at [234, 122] on span "Start Application" at bounding box center [207, 124] width 55 height 7
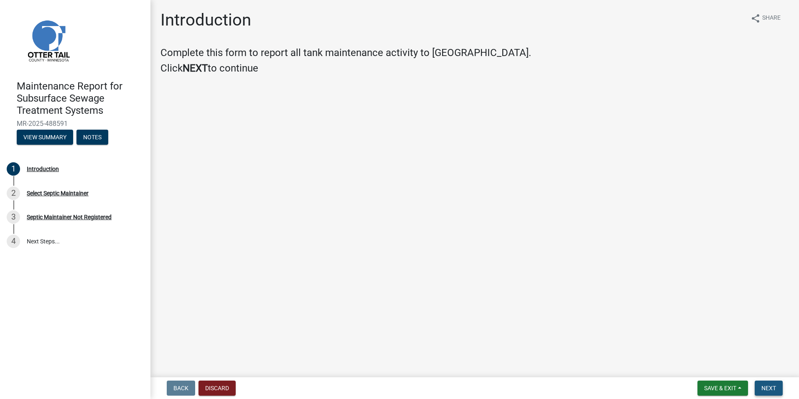
click at [767, 381] on button "Next" at bounding box center [768, 387] width 28 height 15
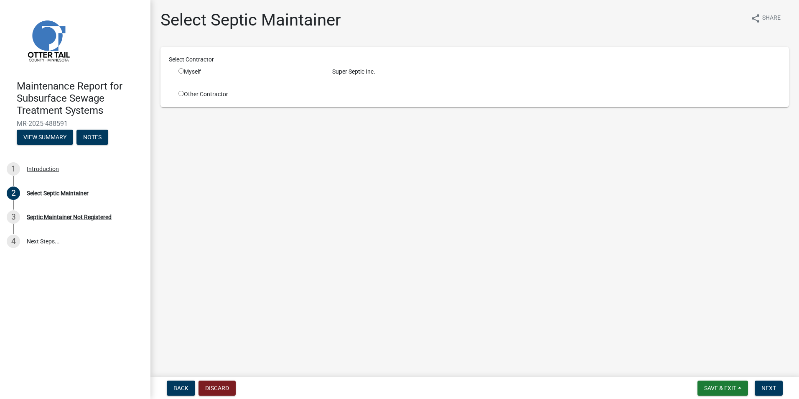
drag, startPoint x: 182, startPoint y: 69, endPoint x: 190, endPoint y: 71, distance: 8.1
click at [183, 69] on input "radio" at bounding box center [180, 70] width 5 height 5
radio input "true"
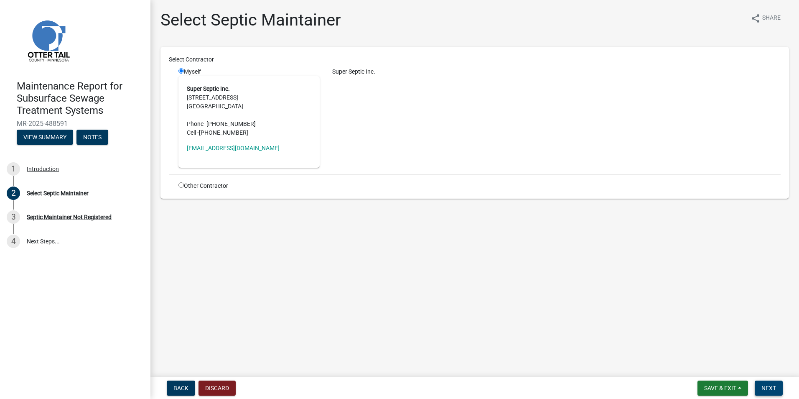
click at [766, 387] on span "Next" at bounding box center [768, 387] width 15 height 7
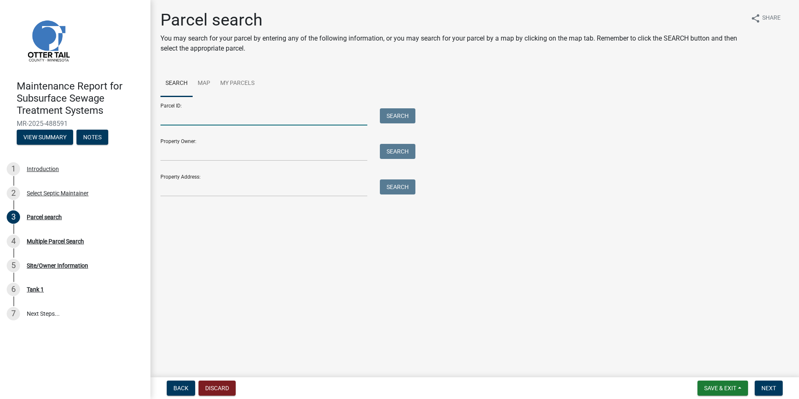
click at [199, 117] on input "Parcel ID:" at bounding box center [263, 116] width 207 height 17
paste input "55000990689000"
type input "55000990689000"
click at [395, 113] on button "Search" at bounding box center [398, 115] width 36 height 15
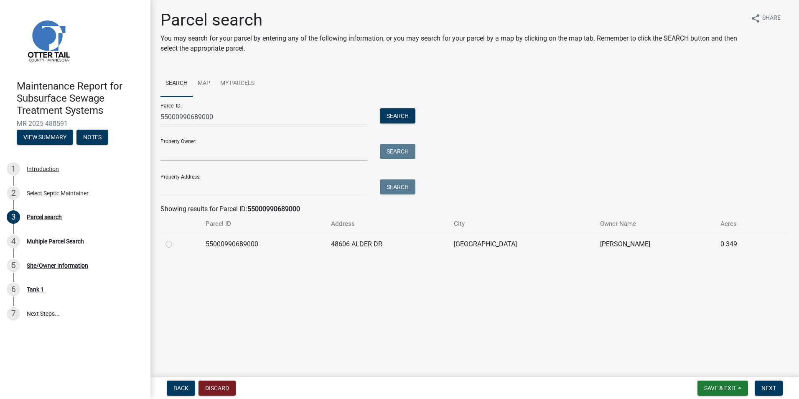
drag, startPoint x: 168, startPoint y: 242, endPoint x: 174, endPoint y: 242, distance: 5.8
click at [175, 239] on label at bounding box center [175, 239] width 0 height 0
click at [175, 242] on input "radio" at bounding box center [177, 241] width 5 height 5
radio input "true"
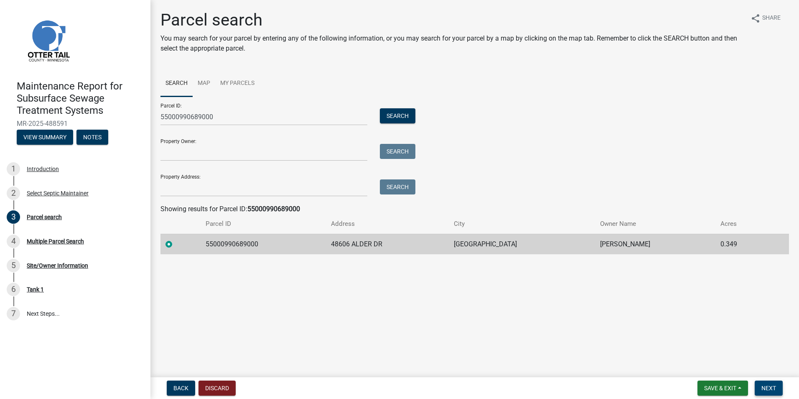
click at [763, 389] on span "Next" at bounding box center [768, 387] width 15 height 7
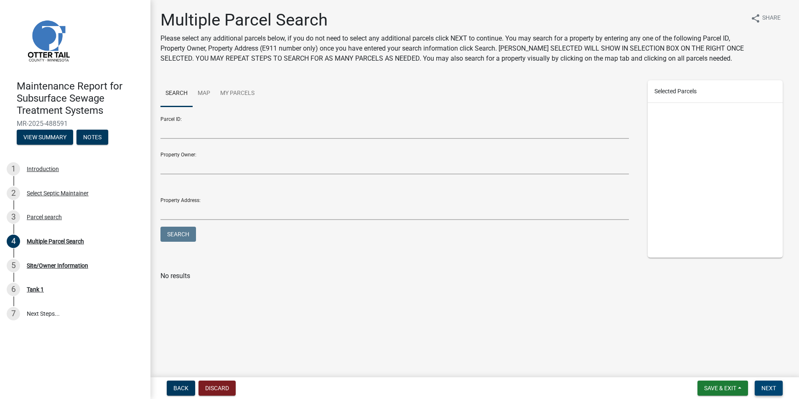
click at [767, 394] on button "Next" at bounding box center [768, 387] width 28 height 15
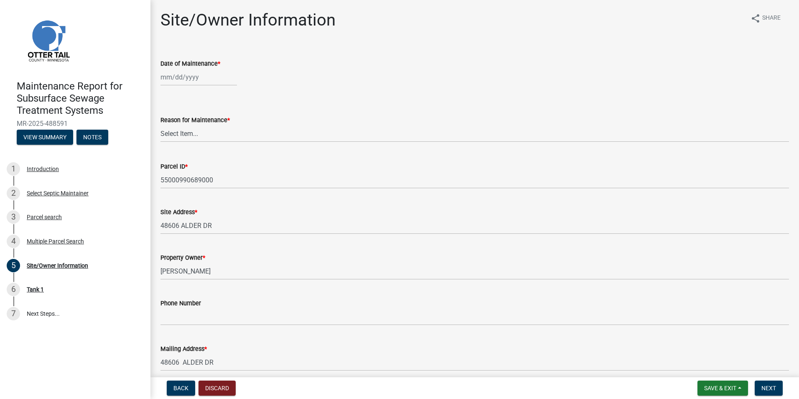
select select "10"
select select "2025"
click at [183, 80] on div "[PERSON_NAME] Feb Mar Apr [PERSON_NAME][DATE] Oct Nov [DATE] 1526 1527 1528 152…" at bounding box center [198, 77] width 76 height 17
click at [211, 119] on div "2" at bounding box center [208, 121] width 13 height 13
type input "[DATE]"
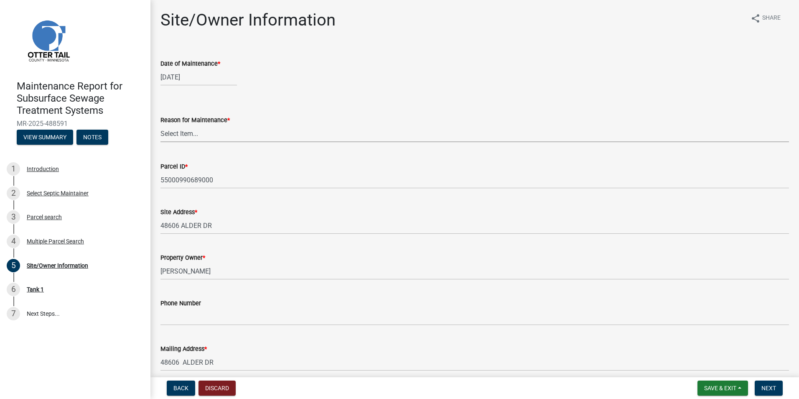
click at [208, 134] on select "Select Item... Called Routine Other" at bounding box center [474, 133] width 628 height 17
click at [160, 125] on select "Select Item... Called Routine Other" at bounding box center [474, 133] width 628 height 17
select select "3ac72b63-7b21-42e4-8192-806faae7a4f1"
click at [777, 389] on button "Next" at bounding box center [768, 387] width 28 height 15
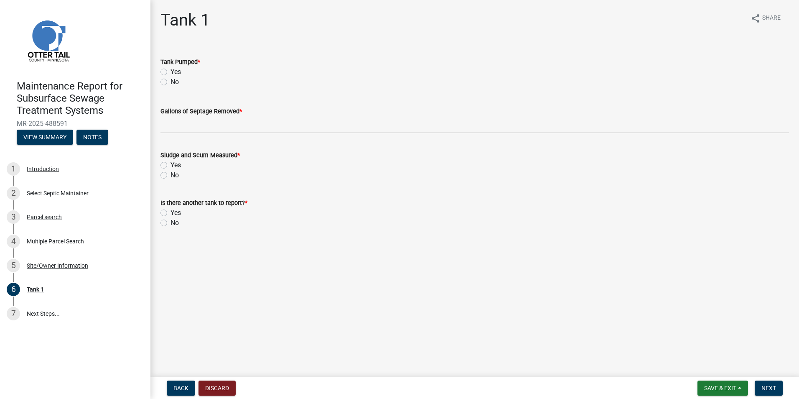
click at [170, 71] on label "Yes" at bounding box center [175, 72] width 10 height 10
click at [170, 71] on input "Yes" at bounding box center [172, 69] width 5 height 5
radio input "true"
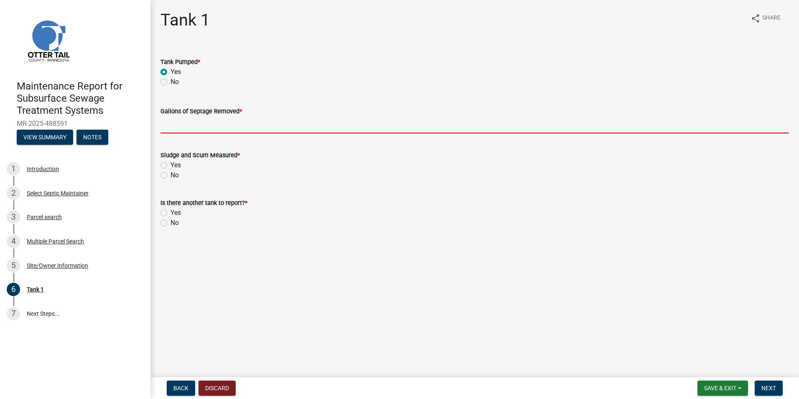
click at [176, 130] on input "Gallons of Septage Removed *" at bounding box center [474, 124] width 628 height 17
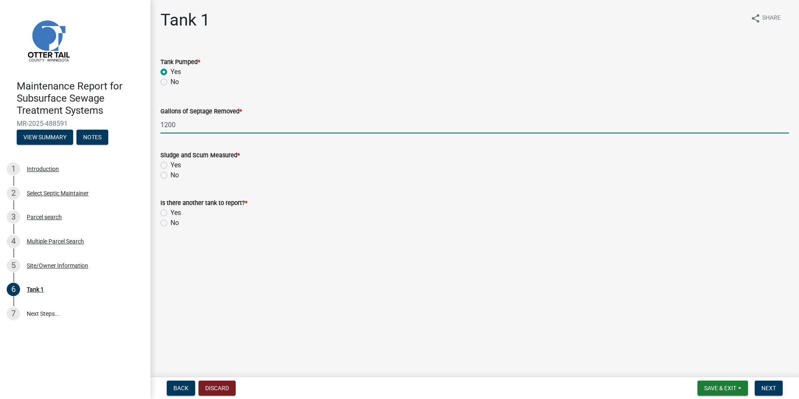
type input "1200"
click at [170, 166] on label "Yes" at bounding box center [175, 165] width 10 height 10
click at [170, 165] on input "Yes" at bounding box center [172, 162] width 5 height 5
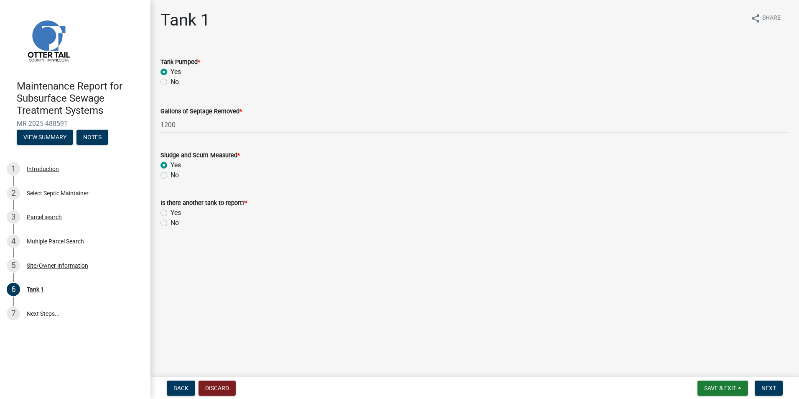
radio input "true"
click at [170, 225] on label "No" at bounding box center [174, 223] width 8 height 10
click at [170, 223] on input "No" at bounding box center [172, 220] width 5 height 5
radio input "true"
click at [766, 386] on span "Next" at bounding box center [768, 387] width 15 height 7
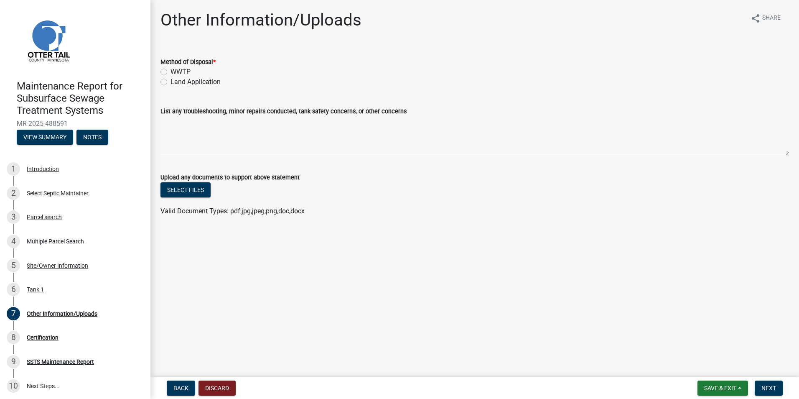
click at [192, 85] on label "Land Application" at bounding box center [195, 82] width 50 height 10
click at [176, 82] on input "Land Application" at bounding box center [172, 79] width 5 height 5
radio input "true"
click at [766, 384] on span "Next" at bounding box center [768, 387] width 15 height 7
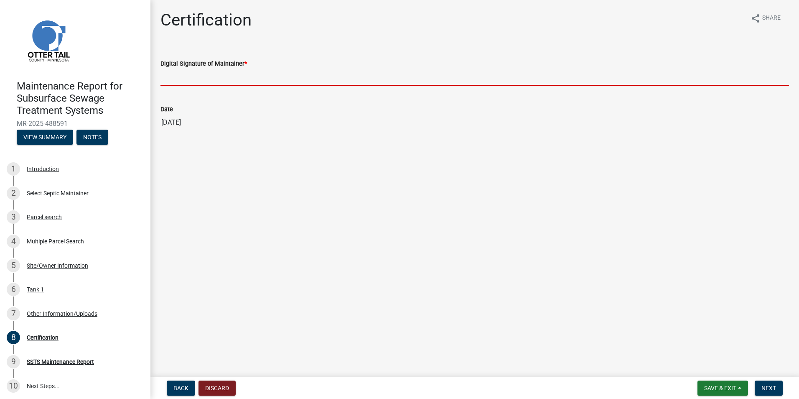
click at [233, 83] on input "Digital Signature of Maintainer *" at bounding box center [474, 77] width 628 height 17
type input "[PERSON_NAME]"
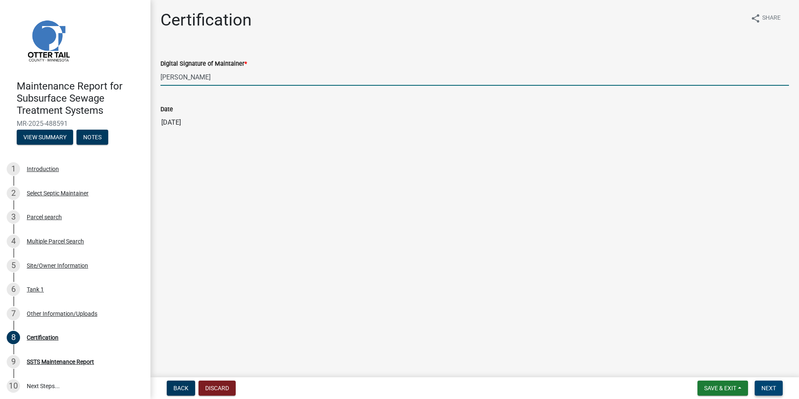
drag, startPoint x: 769, startPoint y: 384, endPoint x: 772, endPoint y: 380, distance: 5.1
click at [770, 384] on button "Next" at bounding box center [768, 387] width 28 height 15
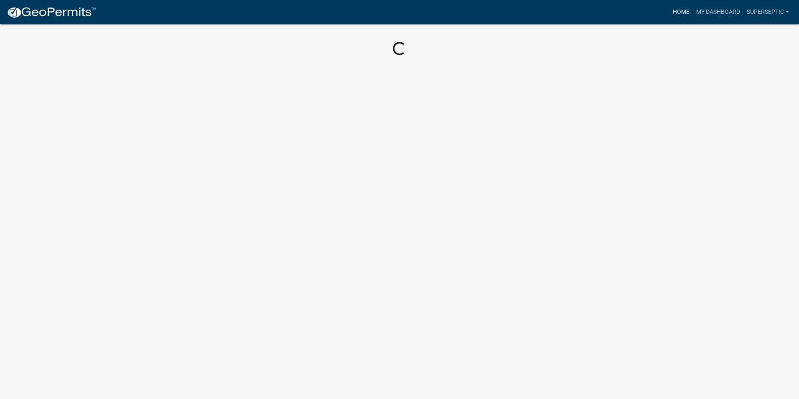
click at [675, 10] on link "Home" at bounding box center [680, 12] width 23 height 16
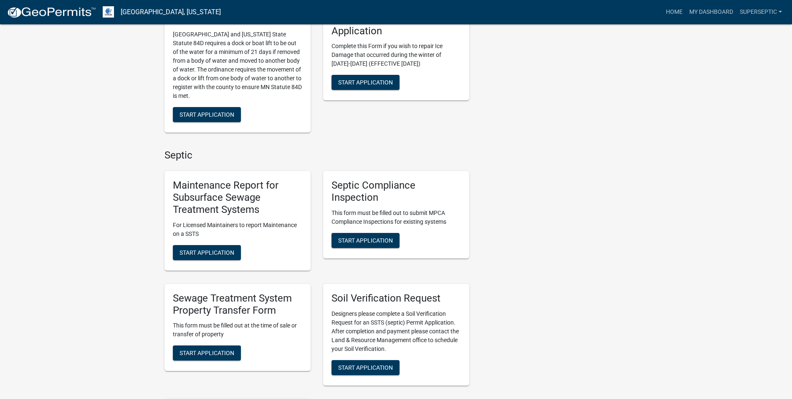
scroll to position [627, 0]
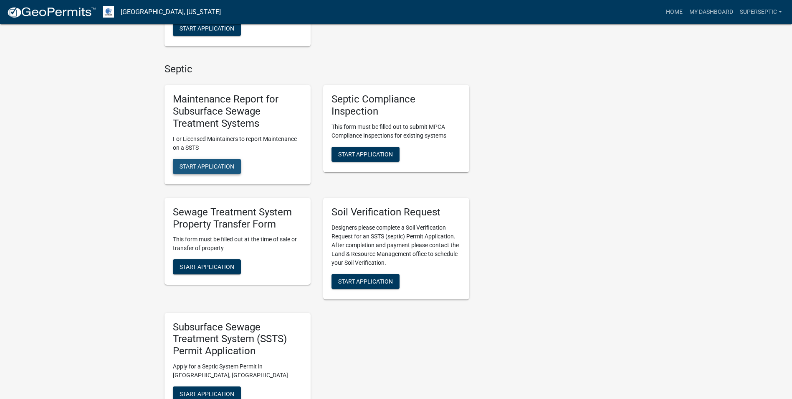
click at [226, 173] on button "Start Application" at bounding box center [207, 166] width 68 height 15
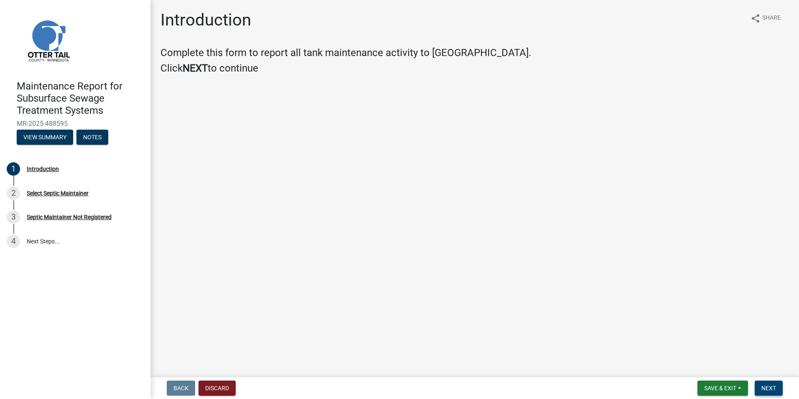
click at [779, 385] on button "Next" at bounding box center [768, 387] width 28 height 15
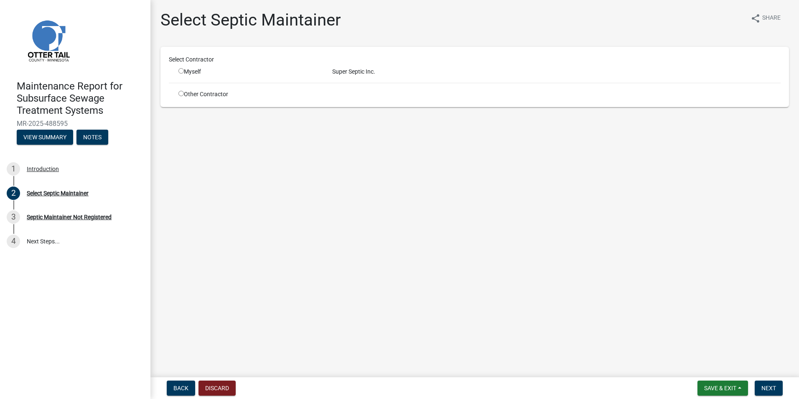
click at [178, 72] on input "radio" at bounding box center [180, 70] width 5 height 5
radio input "true"
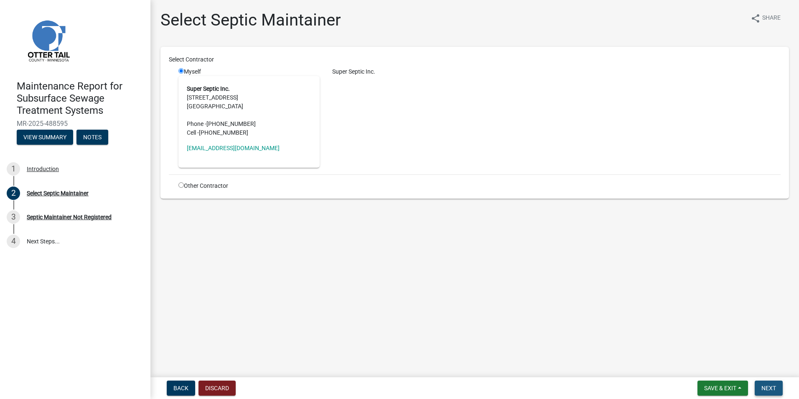
click at [763, 389] on span "Next" at bounding box center [768, 387] width 15 height 7
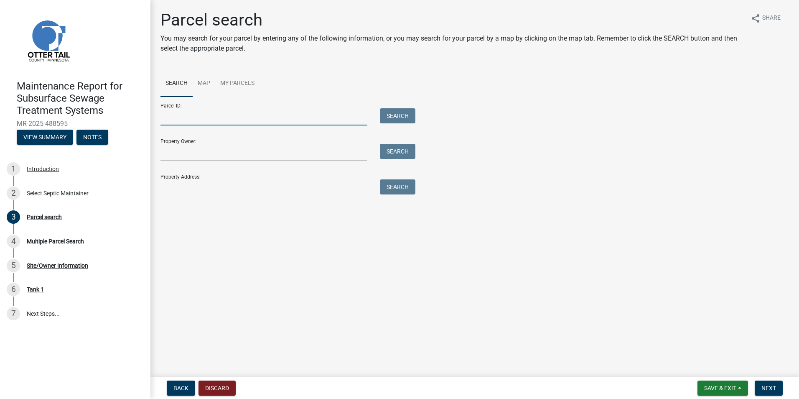
click at [222, 122] on input "Parcel ID:" at bounding box center [263, 116] width 207 height 17
paste input "39000990335000"
type input "39000990335000"
drag, startPoint x: 391, startPoint y: 116, endPoint x: 386, endPoint y: 119, distance: 6.2
click at [391, 116] on button "Search" at bounding box center [398, 115] width 36 height 15
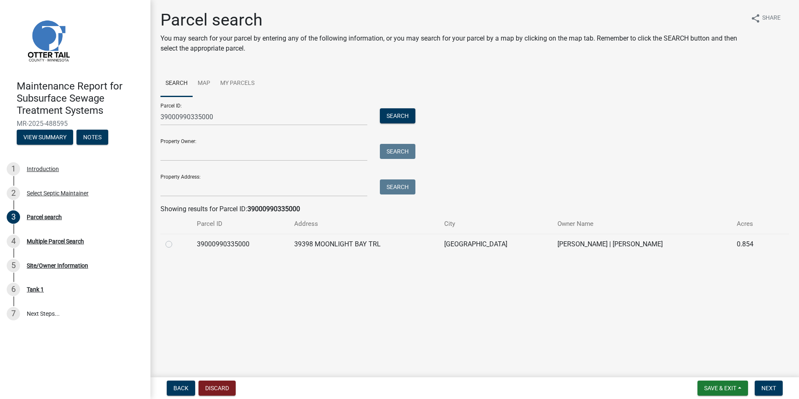
click at [172, 243] on div at bounding box center [175, 244] width 21 height 10
click at [764, 387] on span "Next" at bounding box center [768, 387] width 15 height 7
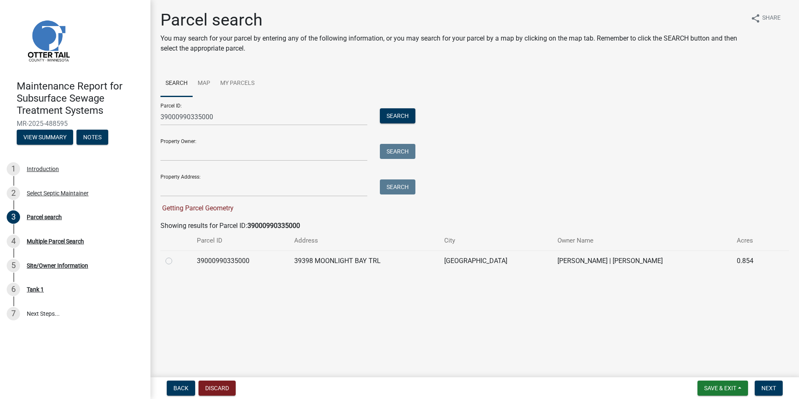
click at [175, 256] on label at bounding box center [175, 256] width 0 height 0
click at [175, 261] on input "radio" at bounding box center [177, 258] width 5 height 5
radio input "true"
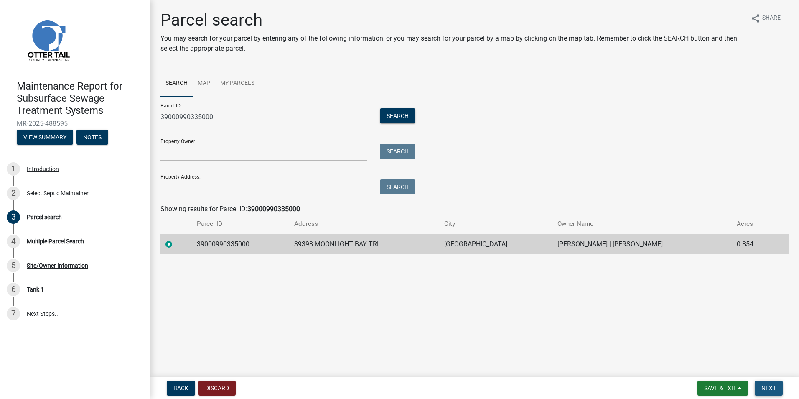
click at [771, 387] on span "Next" at bounding box center [768, 387] width 15 height 7
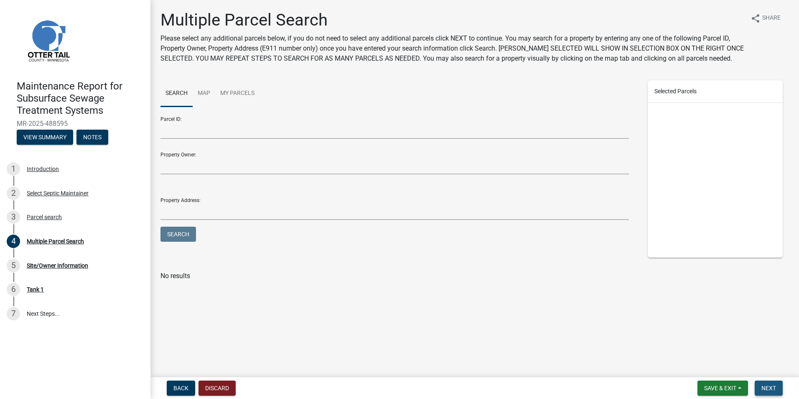
click at [767, 382] on button "Next" at bounding box center [768, 387] width 28 height 15
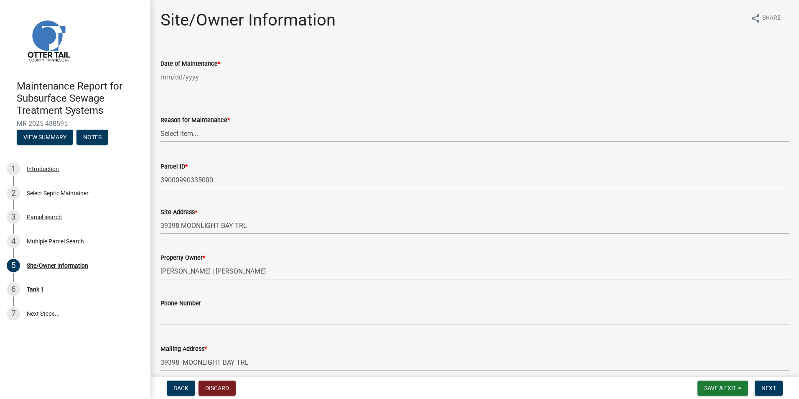
click at [210, 84] on div at bounding box center [198, 77] width 76 height 17
select select "10"
select select "2025"
click at [169, 132] on div "6" at bounding box center [168, 134] width 13 height 13
type input "[DATE]"
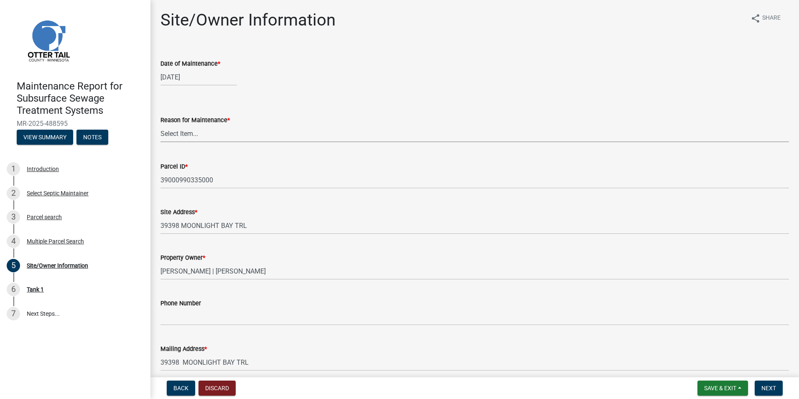
drag, startPoint x: 176, startPoint y: 130, endPoint x: 180, endPoint y: 134, distance: 5.3
click at [177, 130] on select "Select Item... Called Routine Other" at bounding box center [474, 133] width 628 height 17
click at [160, 125] on select "Select Item... Called Routine Other" at bounding box center [474, 133] width 628 height 17
select select "3ac72b63-7b21-42e4-8192-806faae7a4f1"
click at [777, 391] on button "Next" at bounding box center [768, 387] width 28 height 15
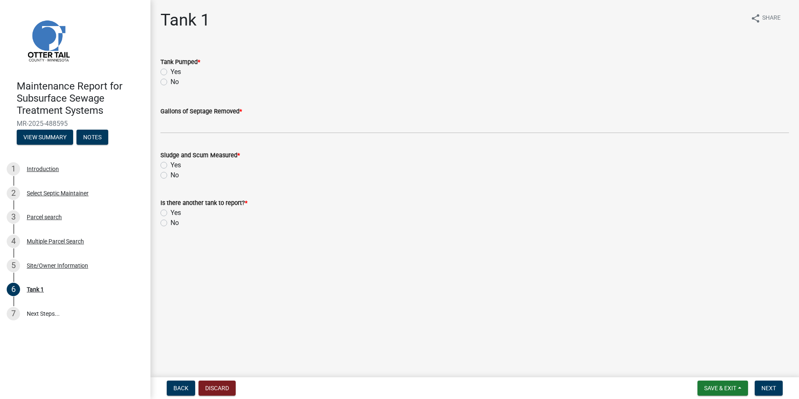
click at [170, 72] on label "Yes" at bounding box center [175, 72] width 10 height 10
click at [170, 72] on input "Yes" at bounding box center [172, 69] width 5 height 5
radio input "true"
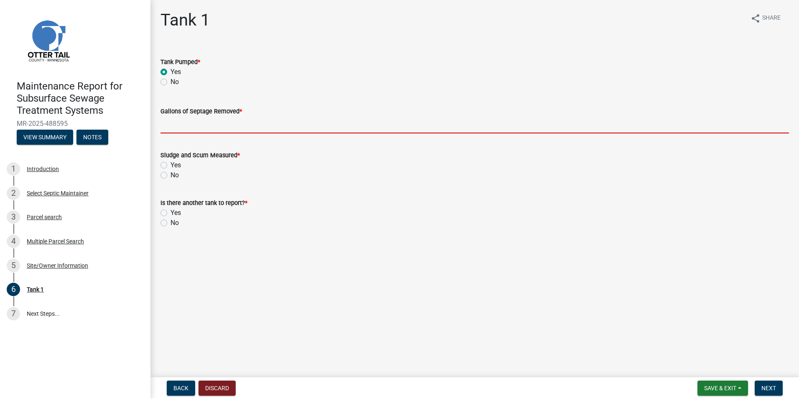
click at [181, 126] on input "Gallons of Septage Removed *" at bounding box center [474, 124] width 628 height 17
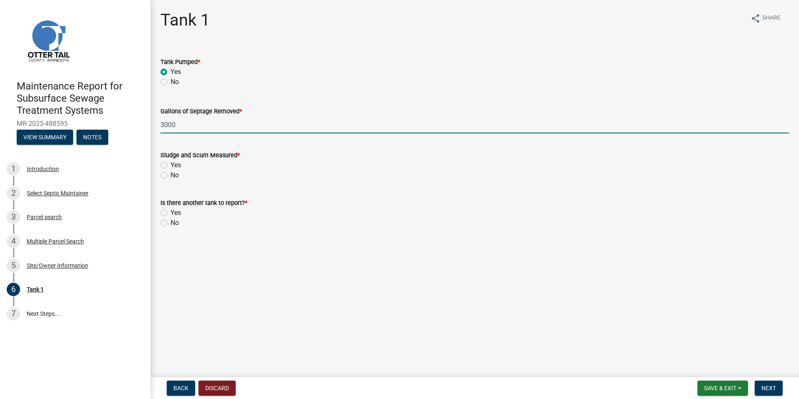
type input "3000"
click at [170, 165] on label "Yes" at bounding box center [175, 165] width 10 height 10
click at [170, 165] on input "Yes" at bounding box center [172, 162] width 5 height 5
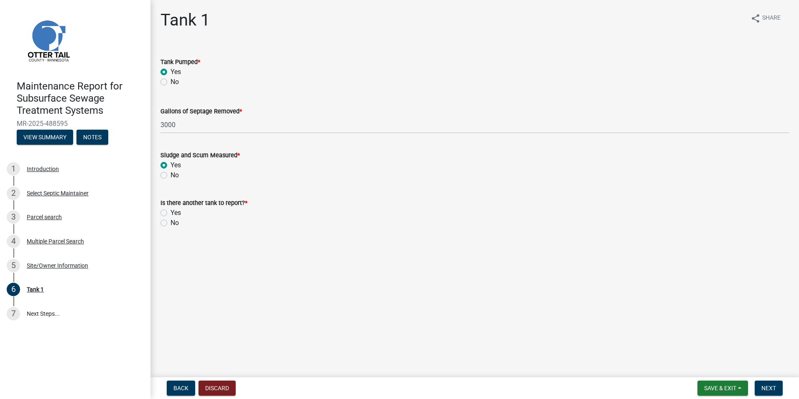
radio input "true"
click at [170, 226] on label "No" at bounding box center [174, 223] width 8 height 10
click at [170, 223] on input "No" at bounding box center [172, 220] width 5 height 5
radio input "true"
click at [777, 391] on button "Next" at bounding box center [768, 387] width 28 height 15
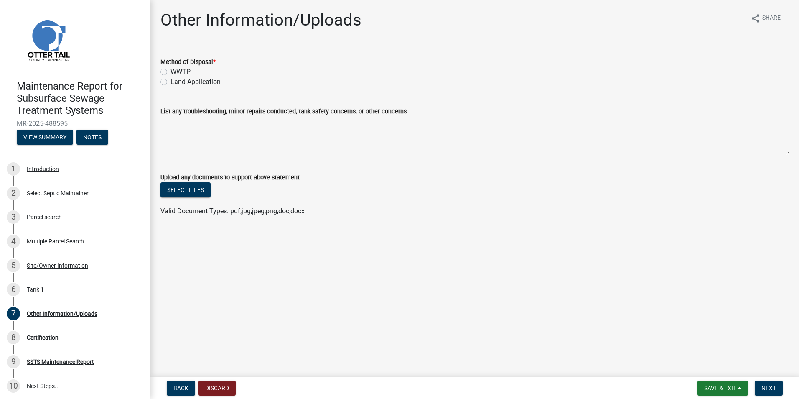
click at [205, 81] on label "Land Application" at bounding box center [195, 82] width 50 height 10
click at [176, 81] on input "Land Application" at bounding box center [172, 79] width 5 height 5
radio input "true"
click at [767, 383] on button "Next" at bounding box center [768, 387] width 28 height 15
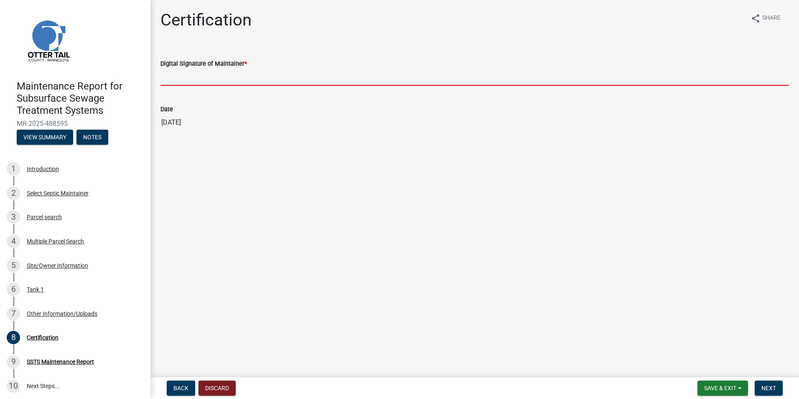
click at [221, 76] on input "Digital Signature of Maintainer *" at bounding box center [474, 77] width 628 height 17
type input "[PERSON_NAME]"
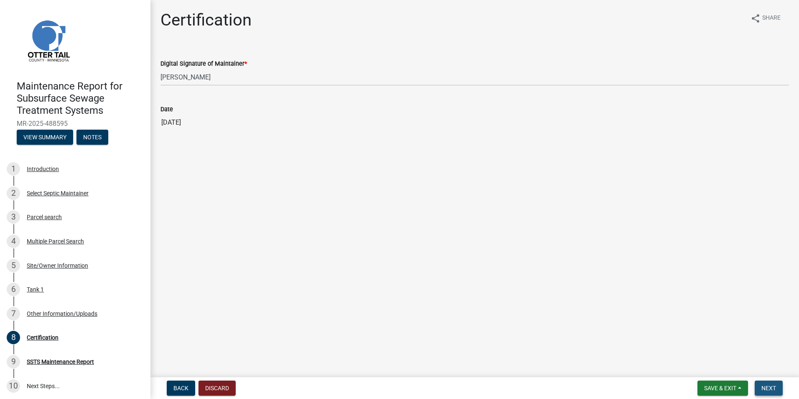
click at [762, 391] on button "Next" at bounding box center [768, 387] width 28 height 15
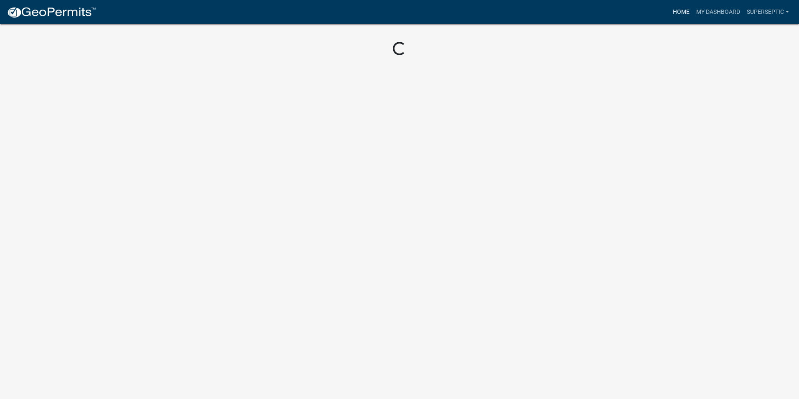
click at [678, 11] on link "Home" at bounding box center [680, 12] width 23 height 16
